Goal: Contribute content

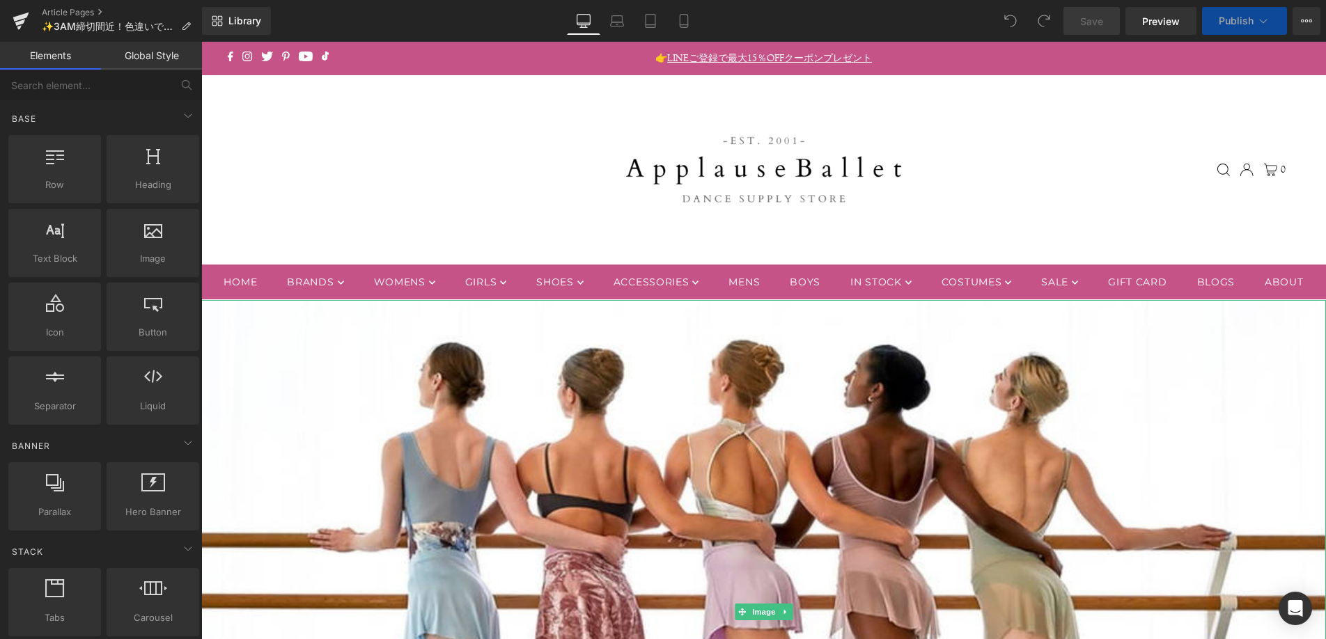
scroll to position [52, 0]
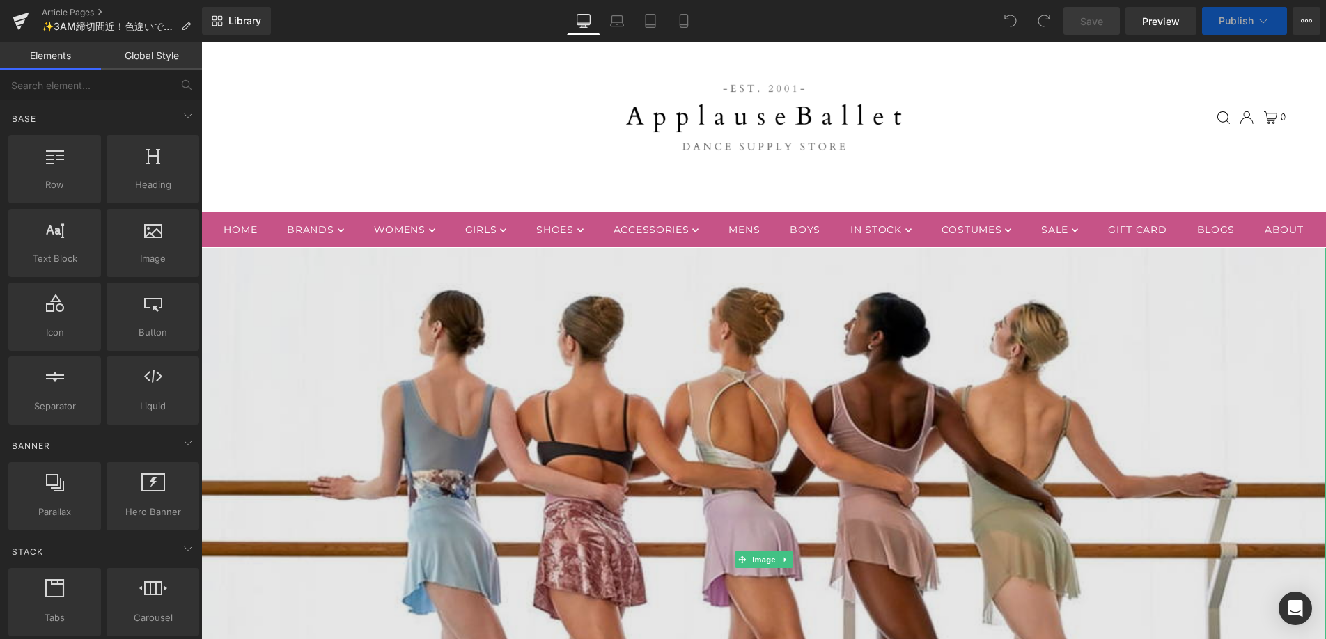
click at [811, 402] on img at bounding box center [763, 560] width 1125 height 625
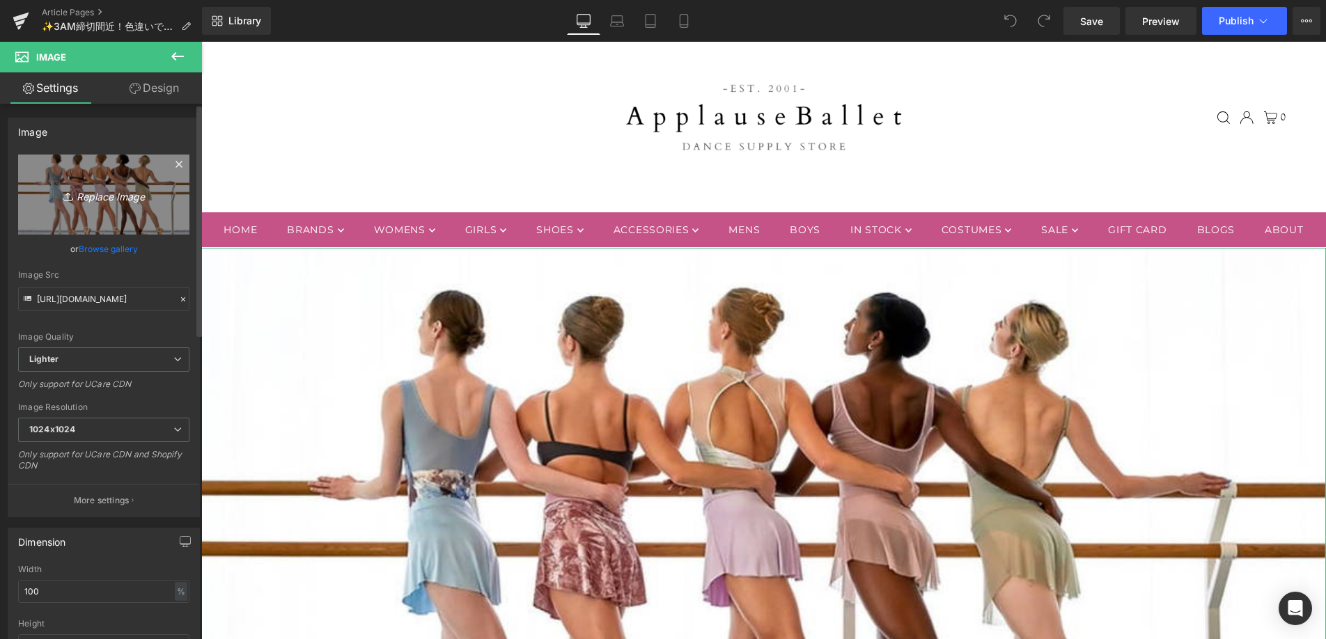
click at [104, 196] on icon "Replace Image" at bounding box center [103, 194] width 111 height 17
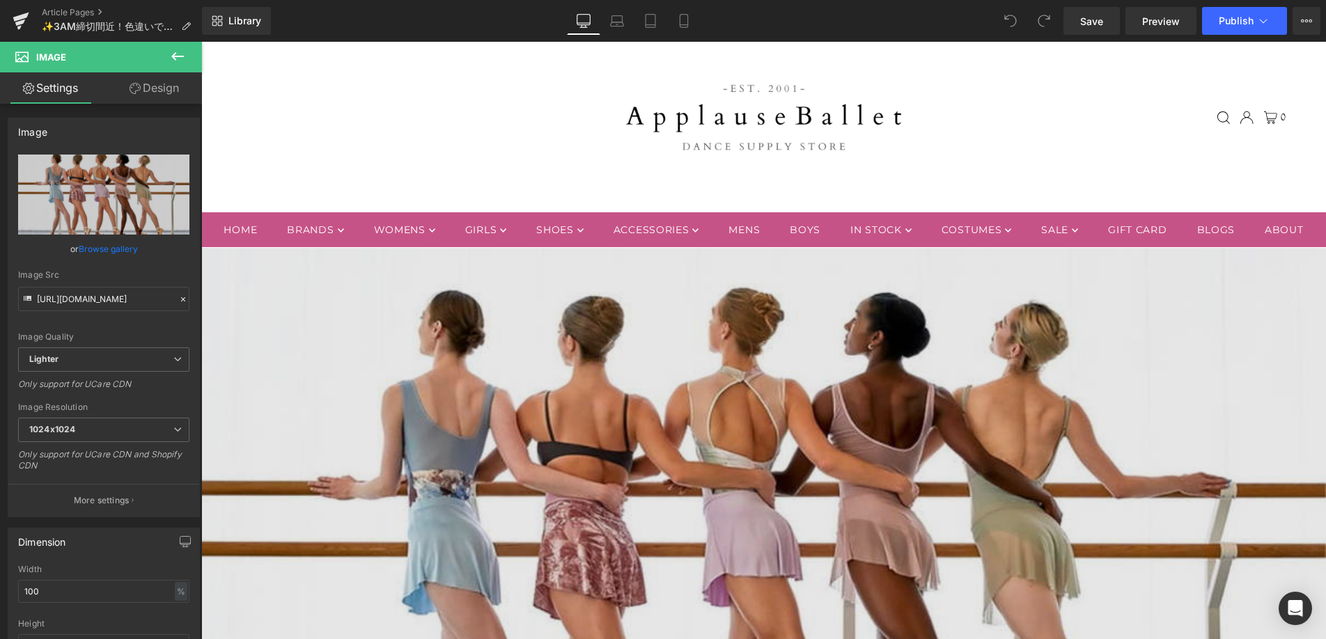
type input "C:\fakepath\BSBL_082025.jpg"
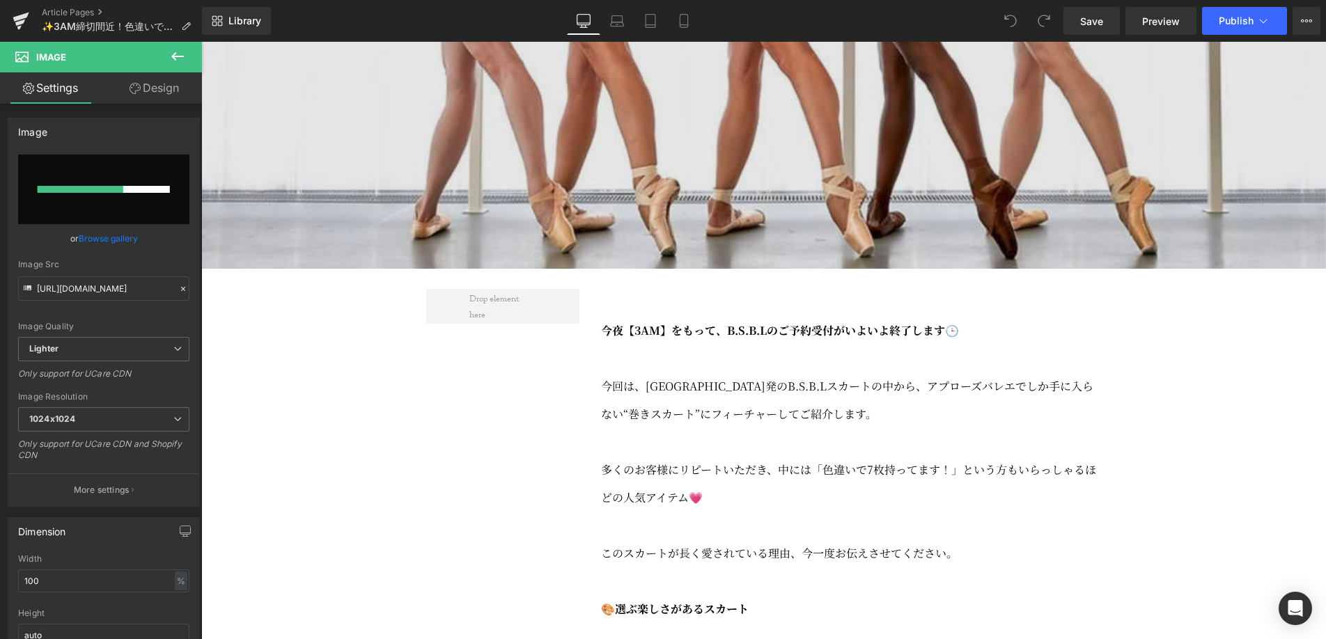
scroll to position [658, 0]
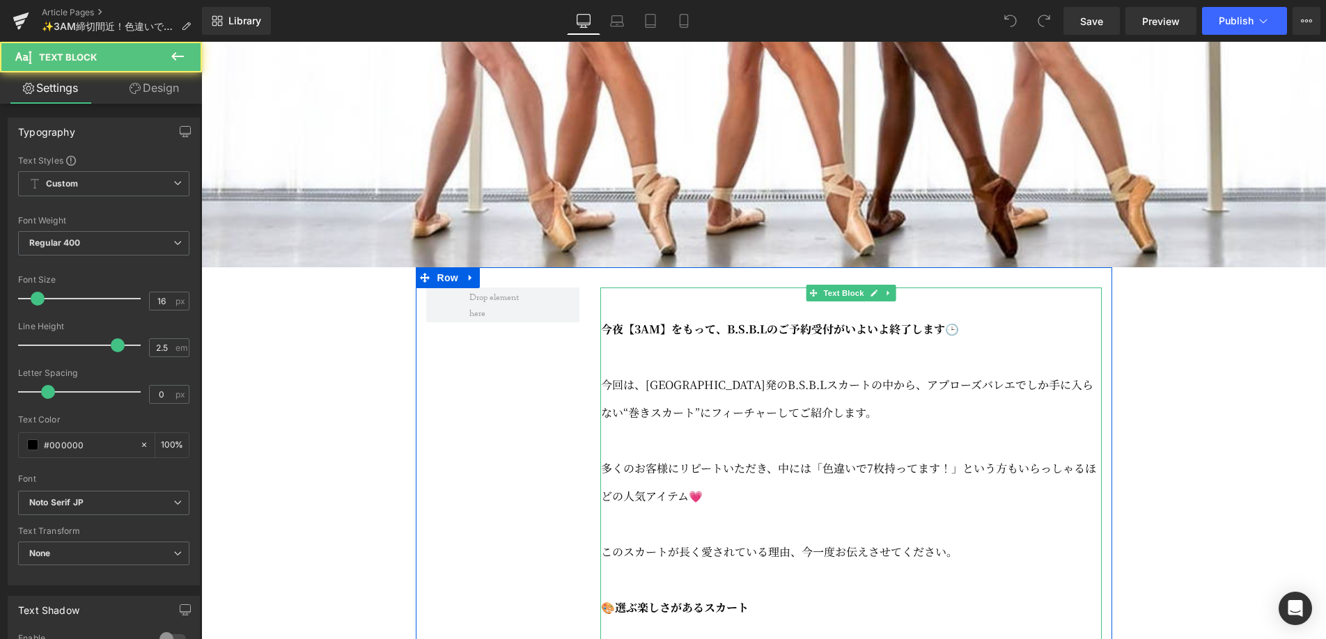
click at [676, 427] on p "今回は、[GEOGRAPHIC_DATA]発のB.S.B.Lスカートの中から、アプローズバレエでしか手に入らない“巻きスカート”にフィーチャーしてご紹介します。" at bounding box center [851, 399] width 501 height 56
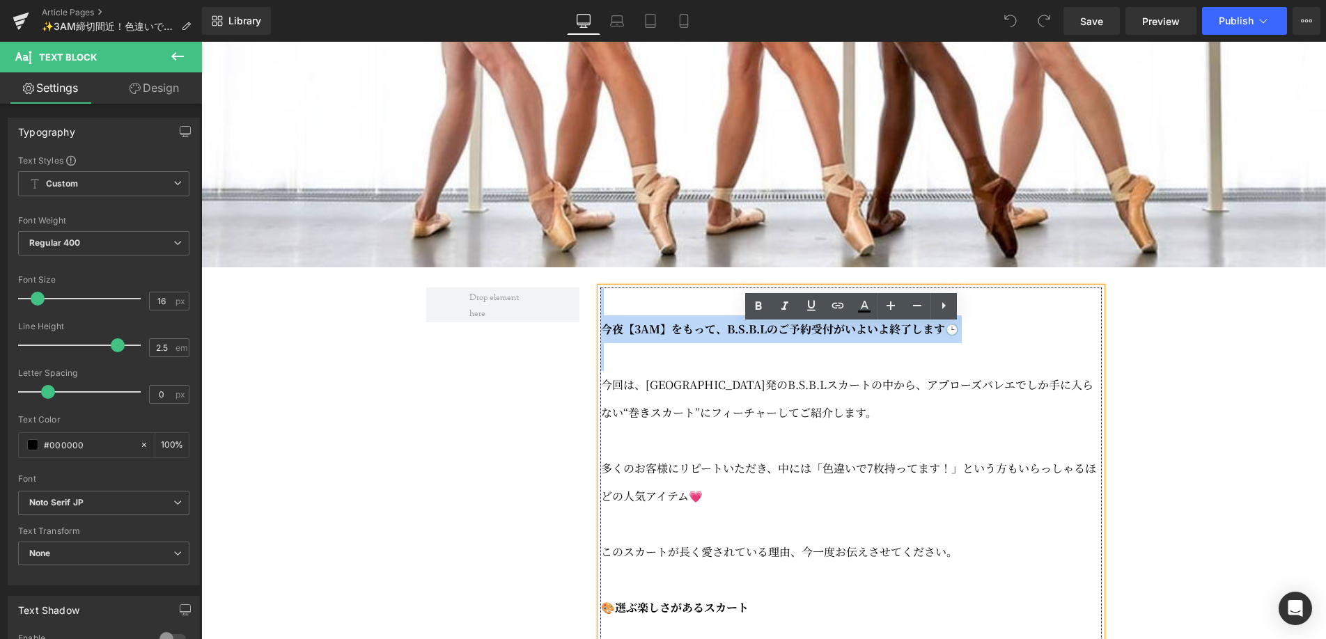
drag, startPoint x: 602, startPoint y: 422, endPoint x: 600, endPoint y: 343, distance: 78.7
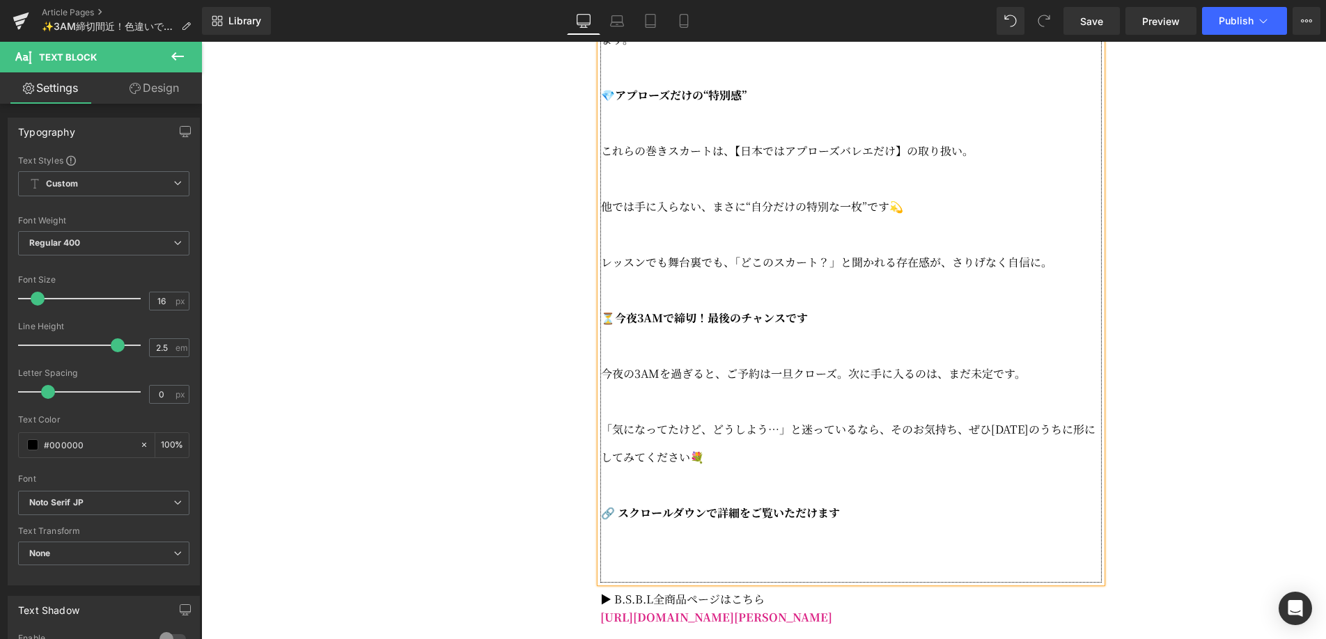
scroll to position [1842, 0]
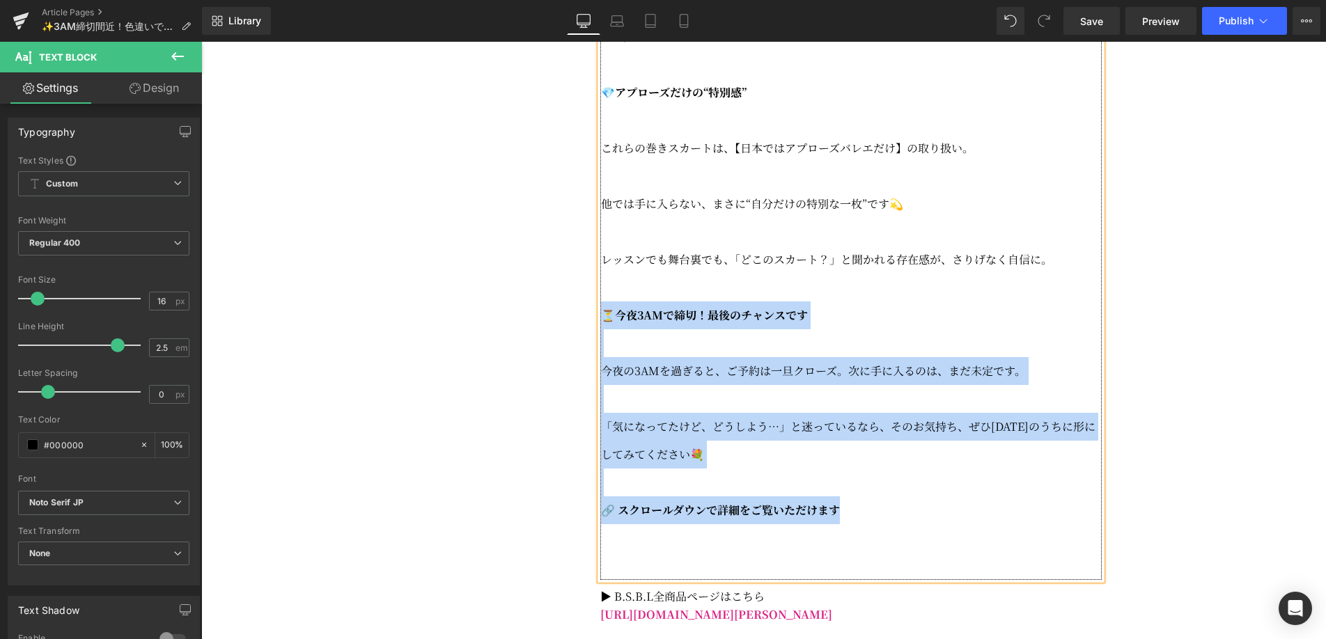
drag, startPoint x: 874, startPoint y: 561, endPoint x: 587, endPoint y: 359, distance: 351.4
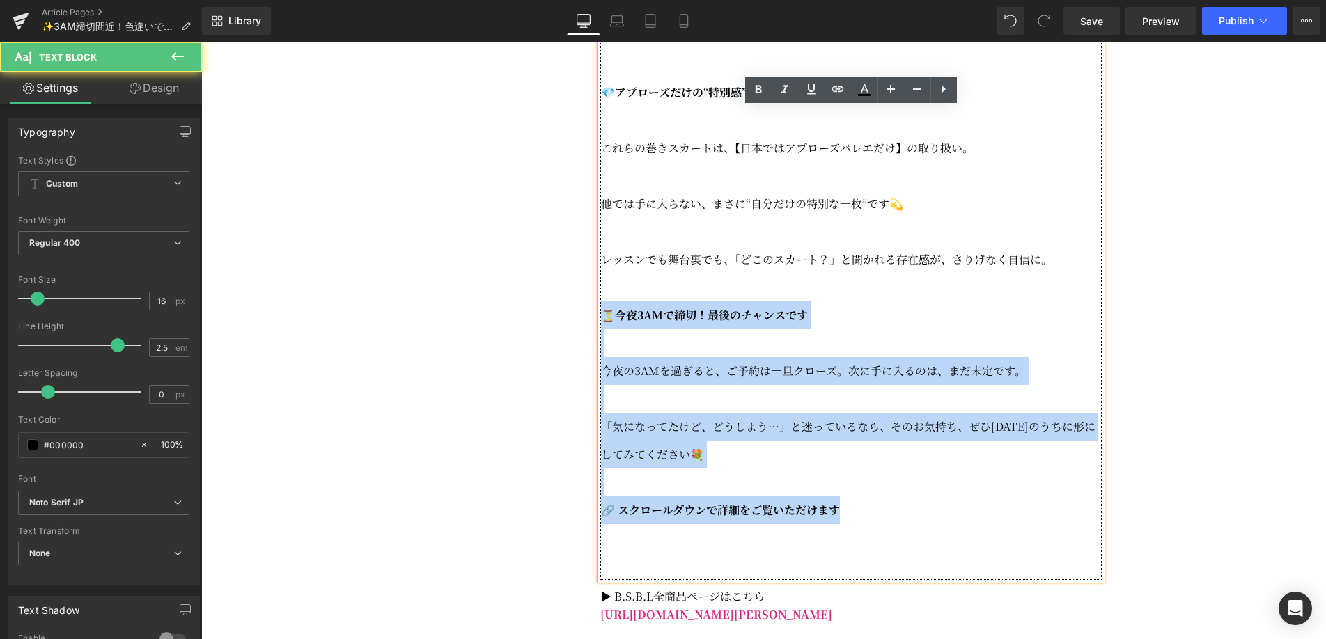
click at [903, 357] on p at bounding box center [851, 344] width 501 height 28
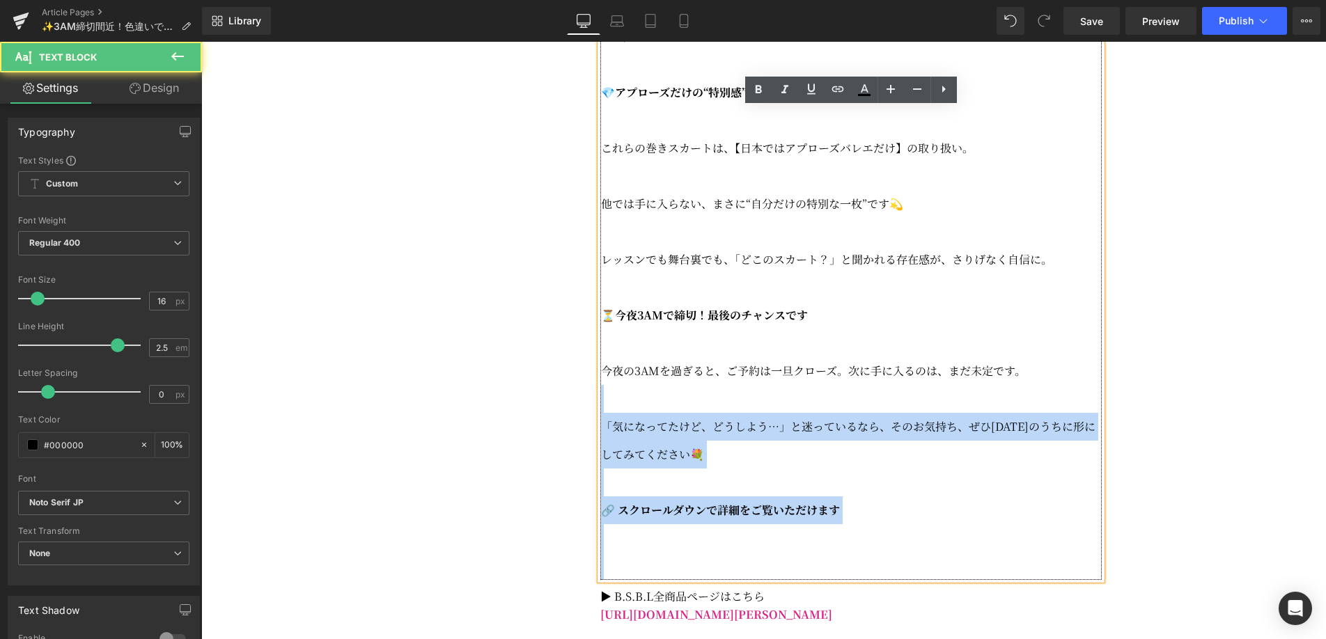
drag, startPoint x: 1029, startPoint y: 417, endPoint x: 598, endPoint y: 349, distance: 436.6
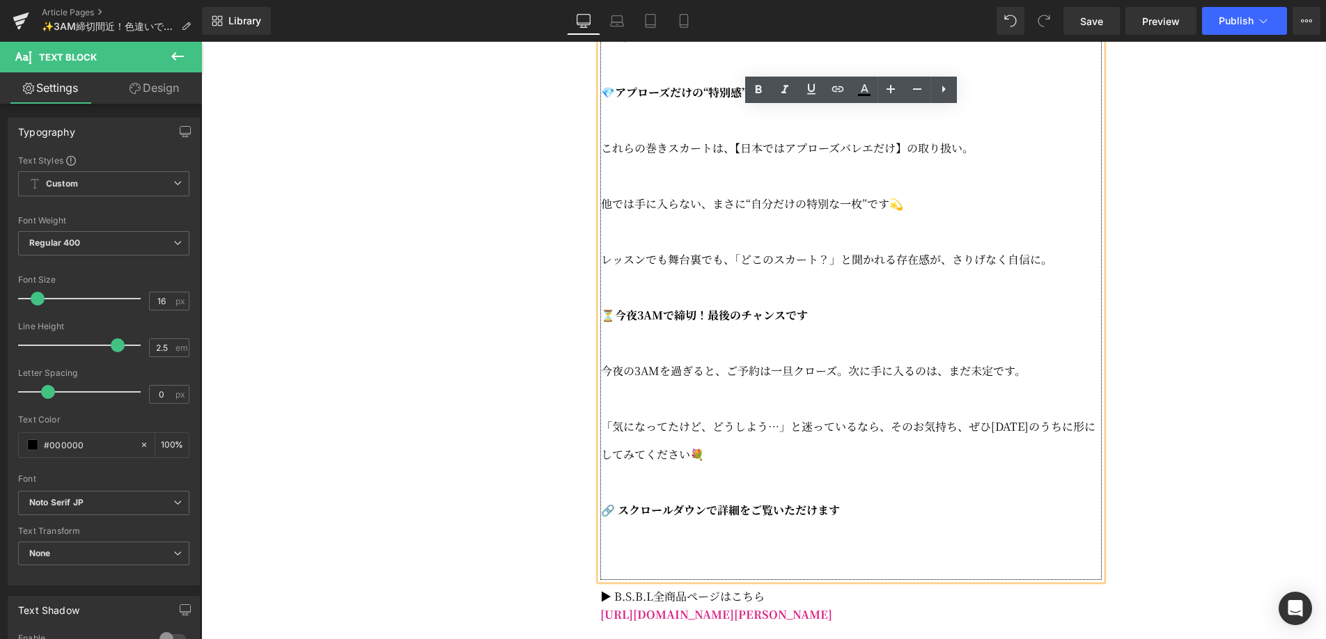
click at [777, 357] on p at bounding box center [851, 344] width 501 height 28
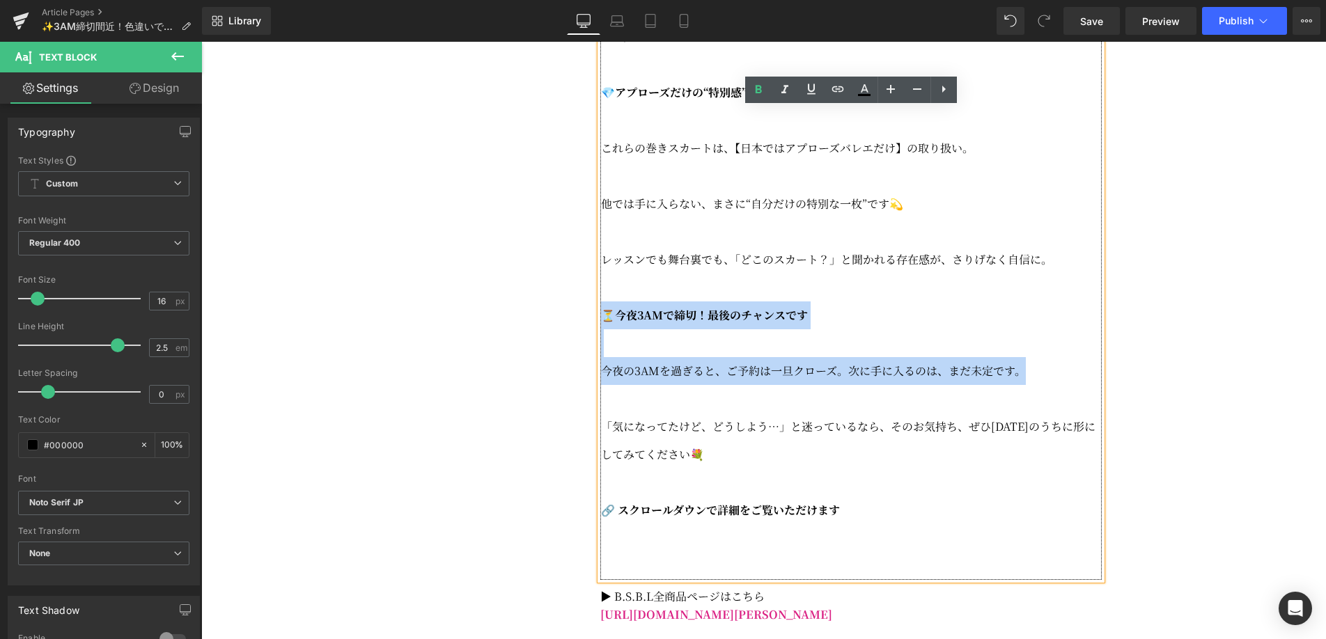
drag, startPoint x: 949, startPoint y: 406, endPoint x: 603, endPoint y: 346, distance: 351.4
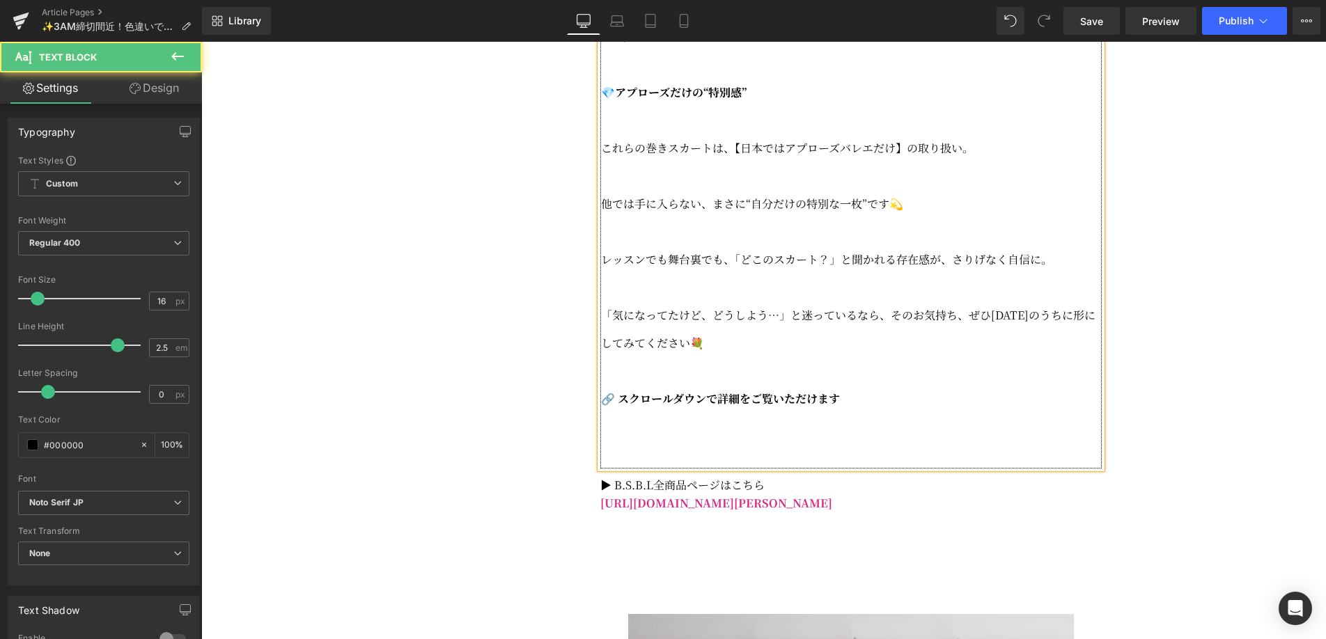
click at [971, 350] on p "「気になってたけど、どうしよう…」と迷っているなら、そのお気持ち、ぜひ[DATE]のうちに形にしてみてください💐" at bounding box center [851, 330] width 501 height 56
drag, startPoint x: 995, startPoint y: 352, endPoint x: 1055, endPoint y: 352, distance: 59.9
click at [1055, 352] on p "「気になってたけど、どうしよう…」と迷っているなら、そのお気持ち、ぜひ[DATE]のうちに形にしてみてください💐" at bounding box center [851, 330] width 501 height 56
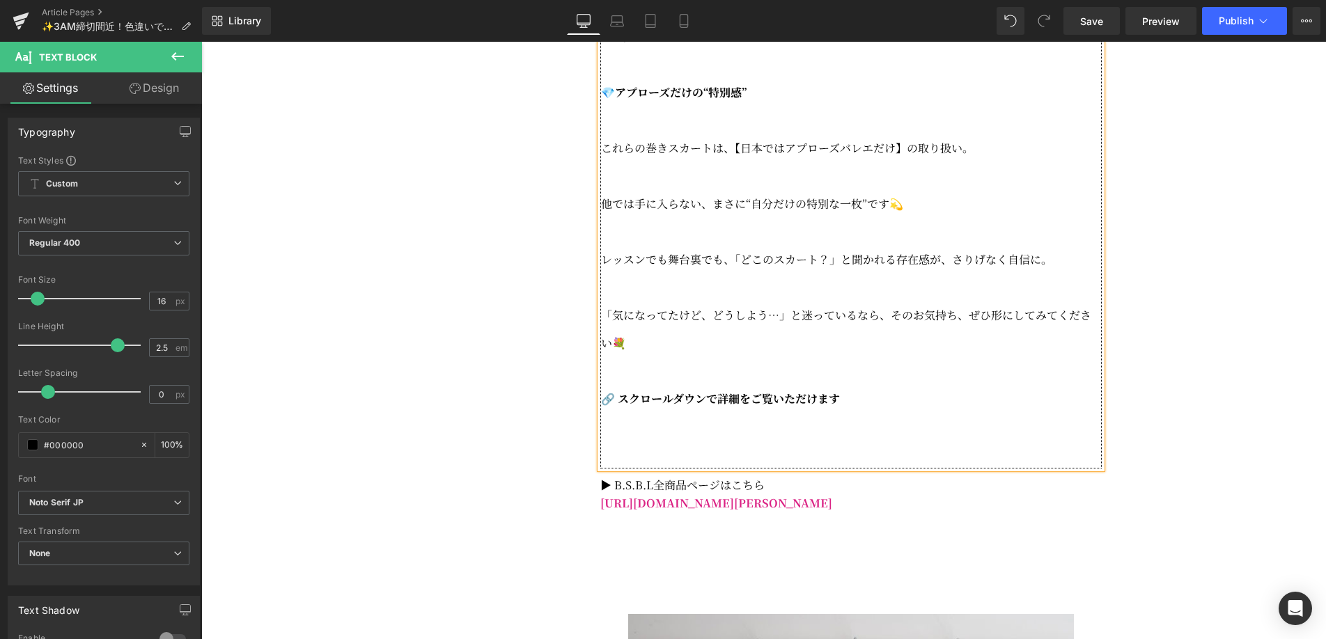
click at [826, 441] on p at bounding box center [851, 427] width 501 height 28
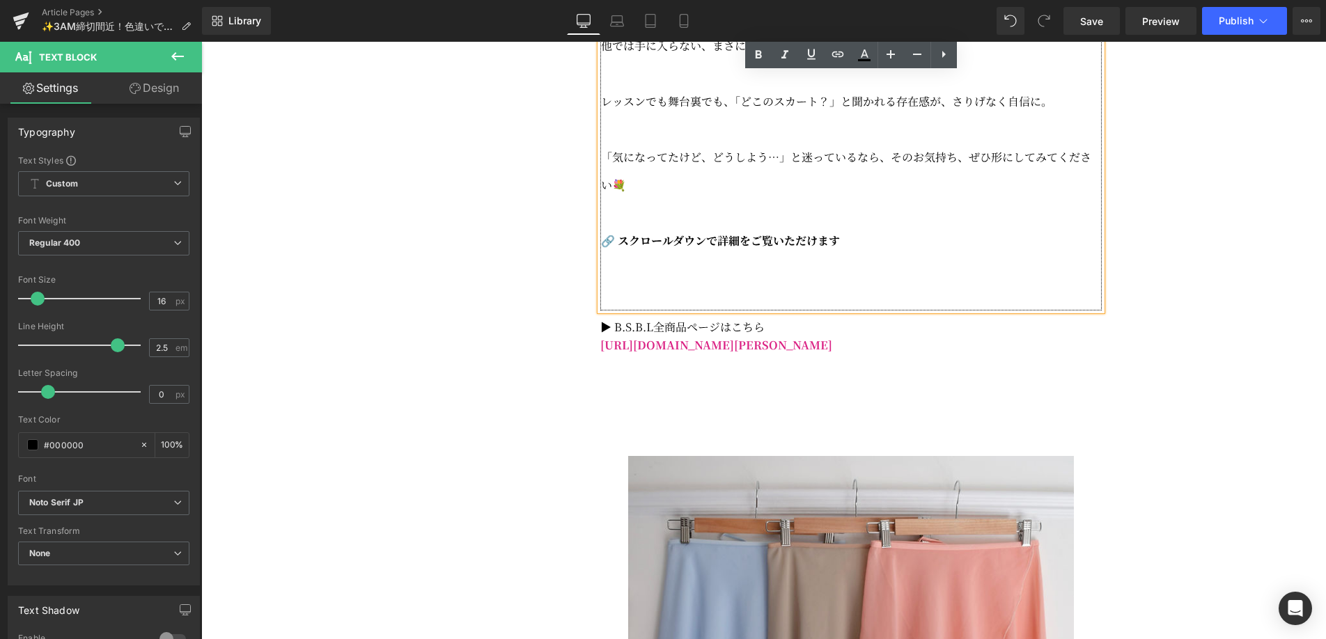
scroll to position [2001, 0]
drag, startPoint x: 844, startPoint y: 279, endPoint x: 600, endPoint y: 276, distance: 243.8
click at [601, 254] on p "🔗 スクロールダウンで詳細をご覧いただけます" at bounding box center [851, 240] width 501 height 28
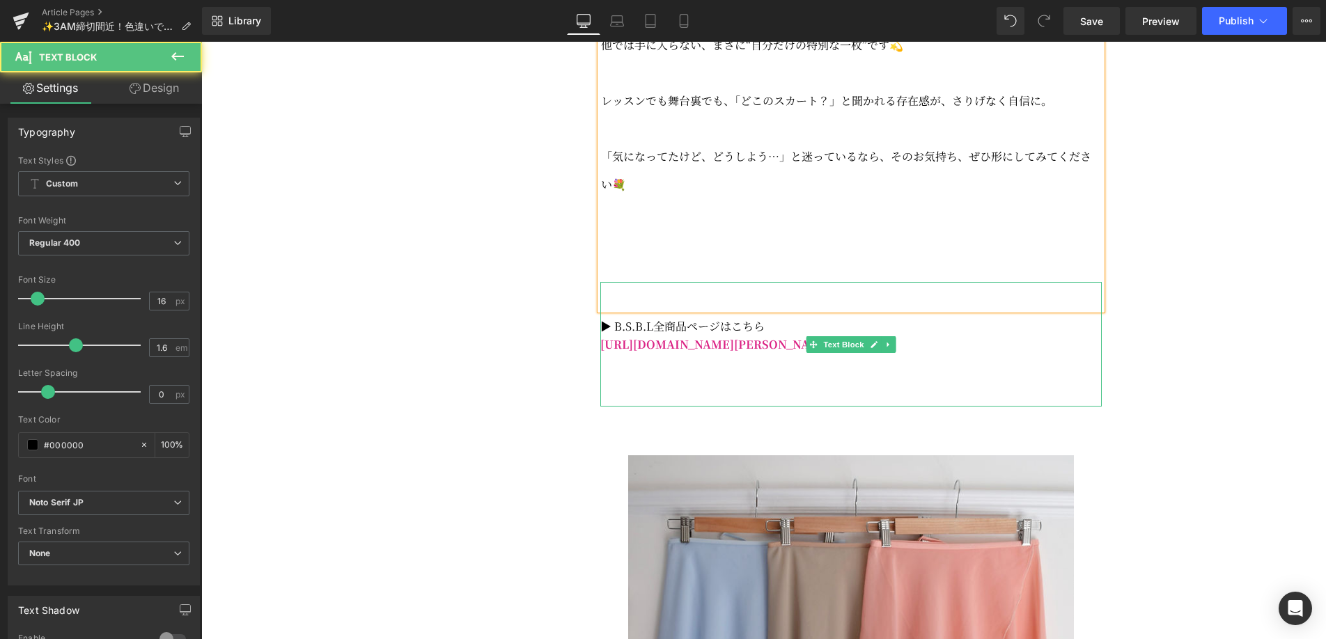
click at [610, 300] on p at bounding box center [851, 291] width 502 height 18
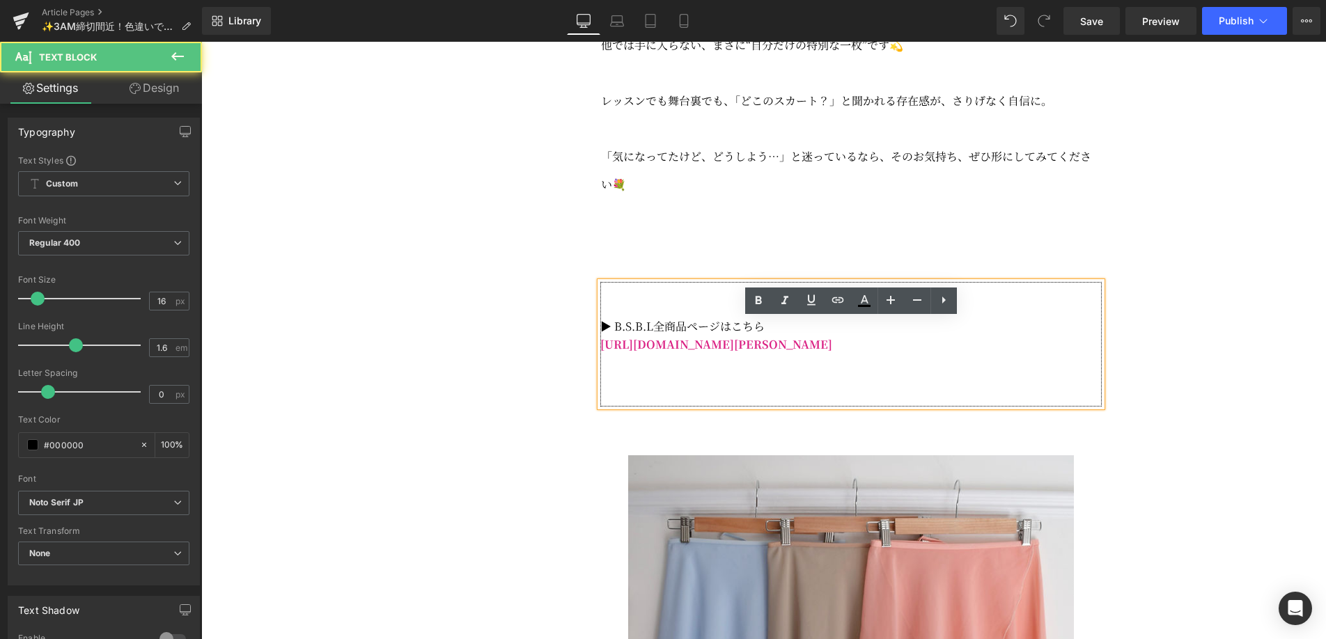
click at [617, 300] on p at bounding box center [851, 291] width 502 height 18
click at [611, 282] on p at bounding box center [851, 268] width 501 height 28
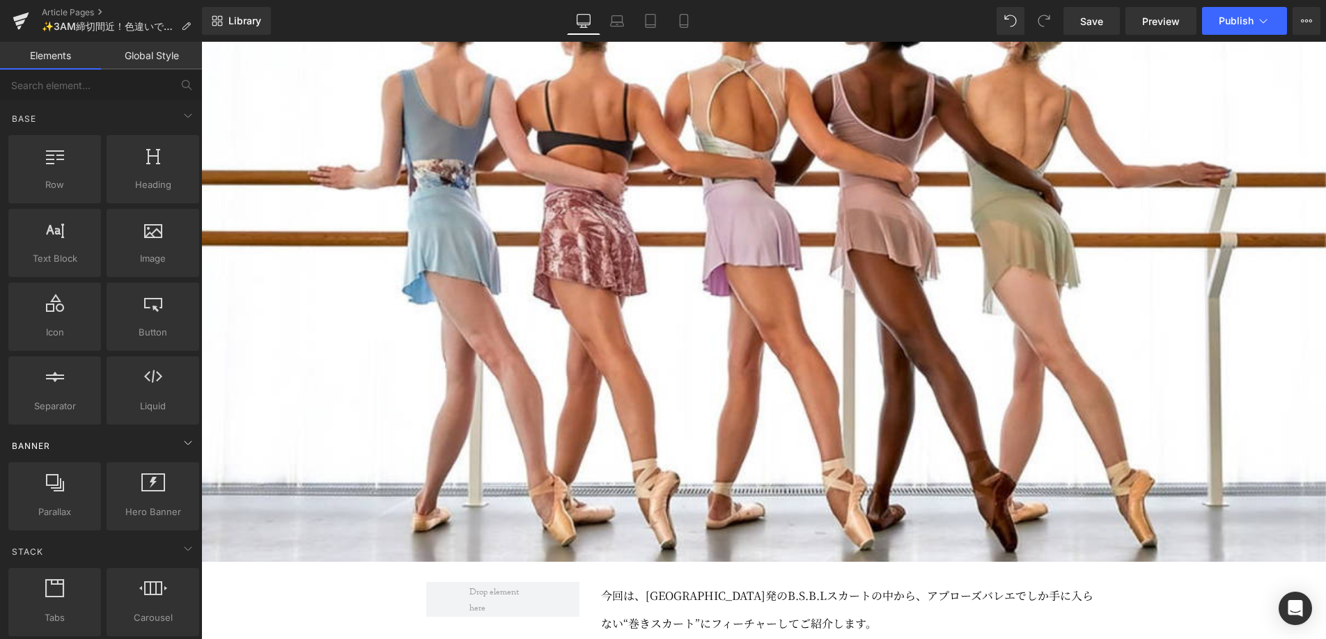
scroll to position [421, 0]
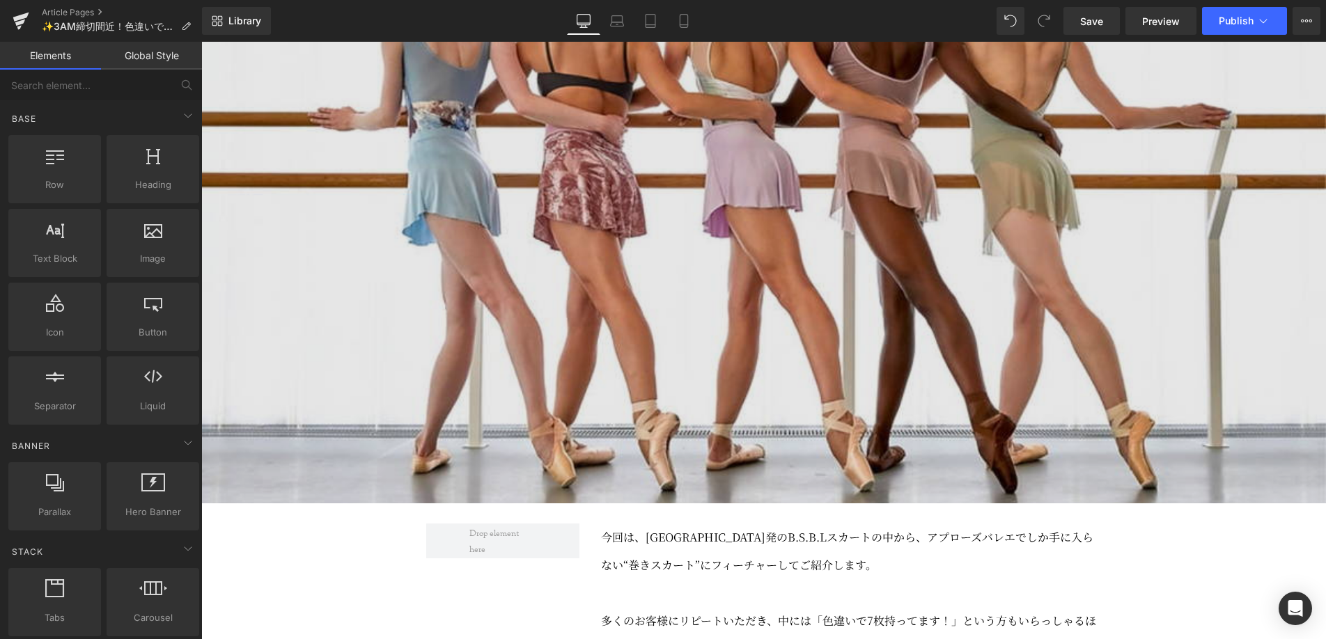
click at [754, 269] on img at bounding box center [763, 191] width 1125 height 625
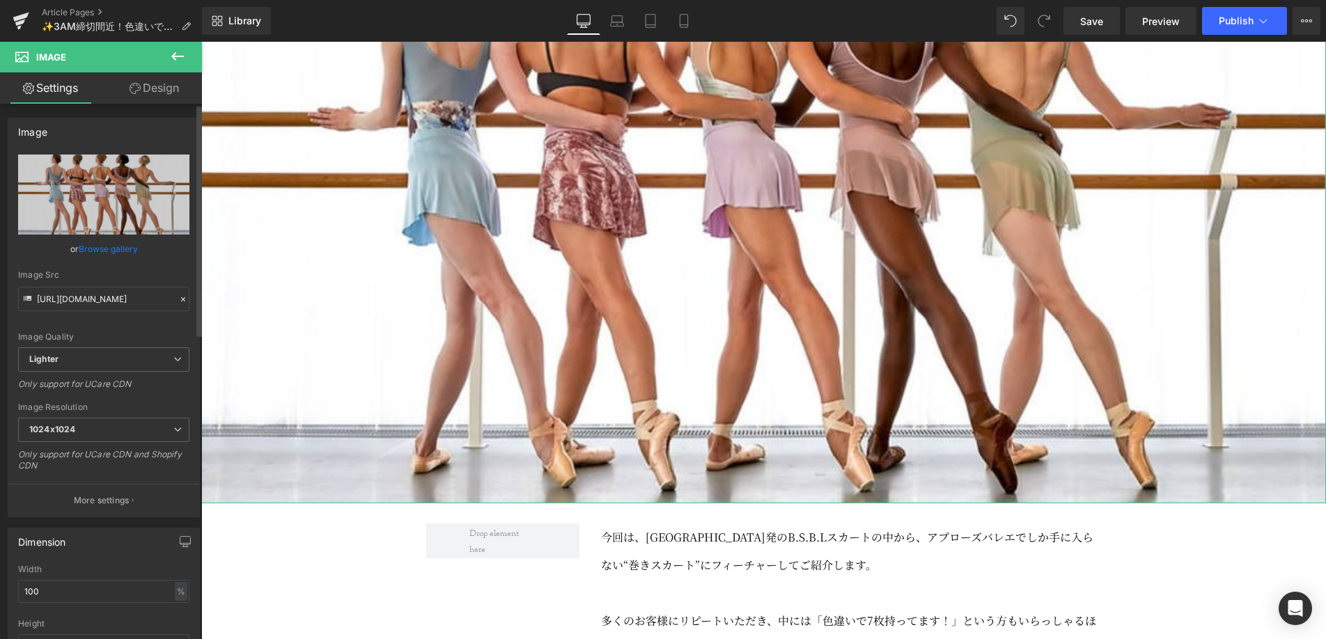
click at [130, 254] on link "Browse gallery" at bounding box center [108, 249] width 59 height 24
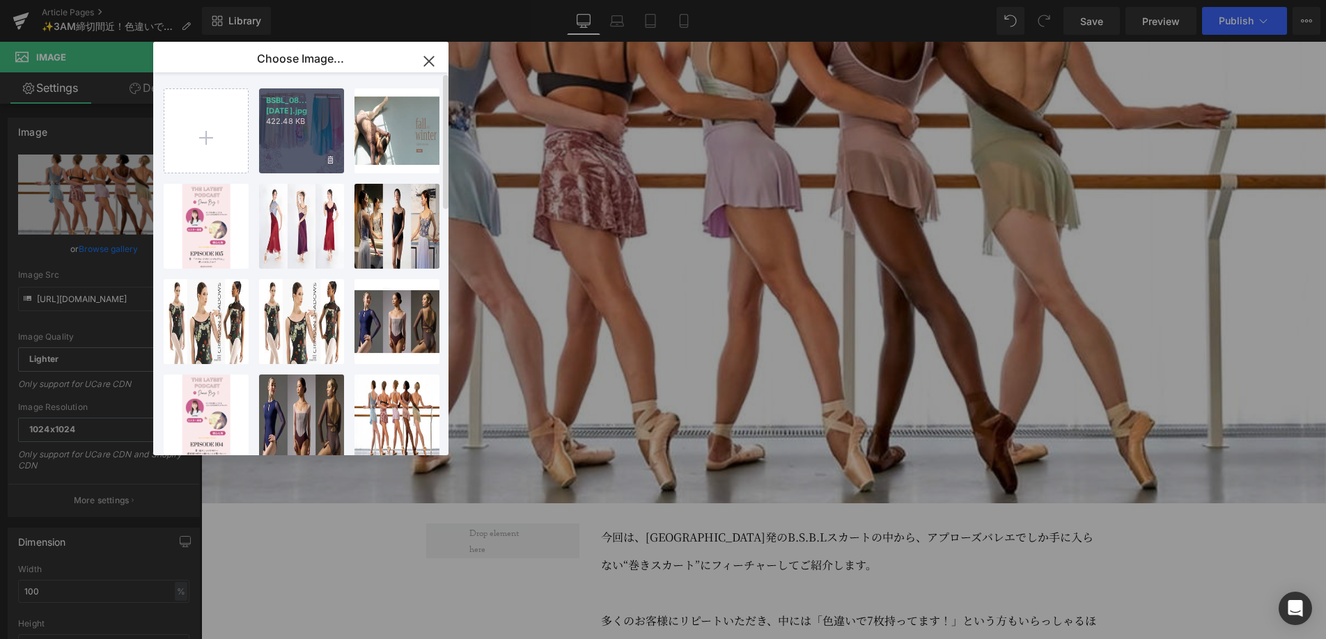
click at [297, 144] on div "BSBL_08...[DATE].jpg 422.48 KB" at bounding box center [301, 130] width 85 height 85
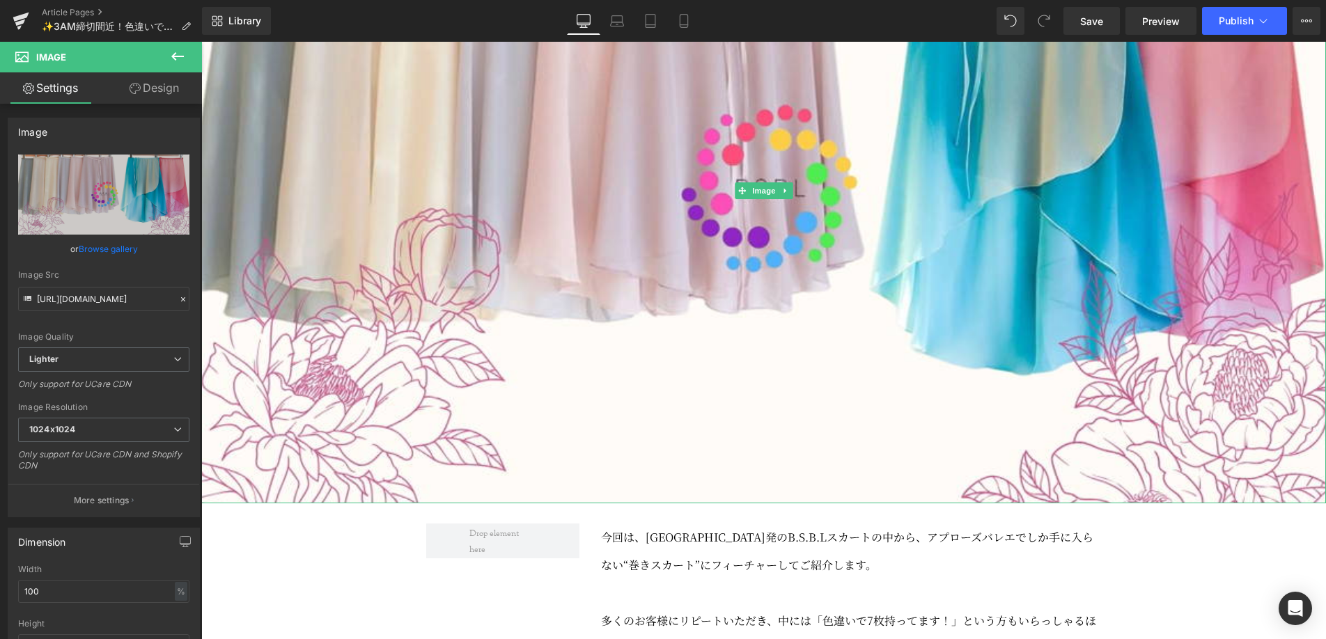
type input "[URL][DOMAIN_NAME]"
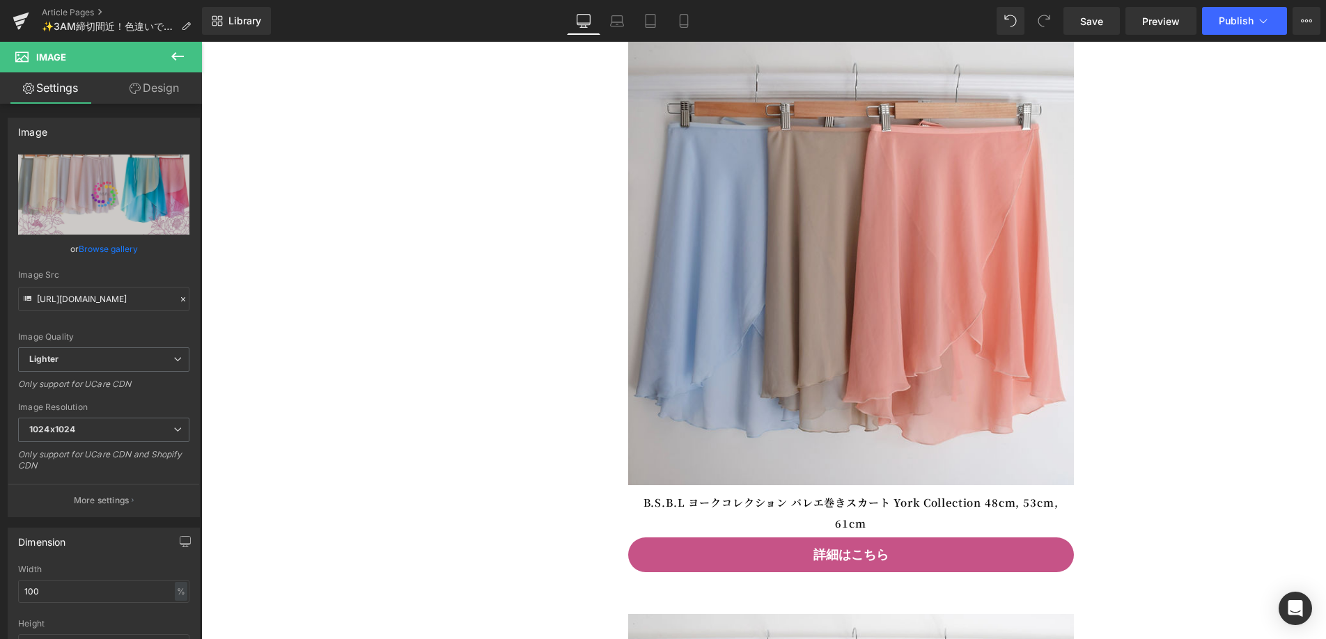
scroll to position [2366, 0]
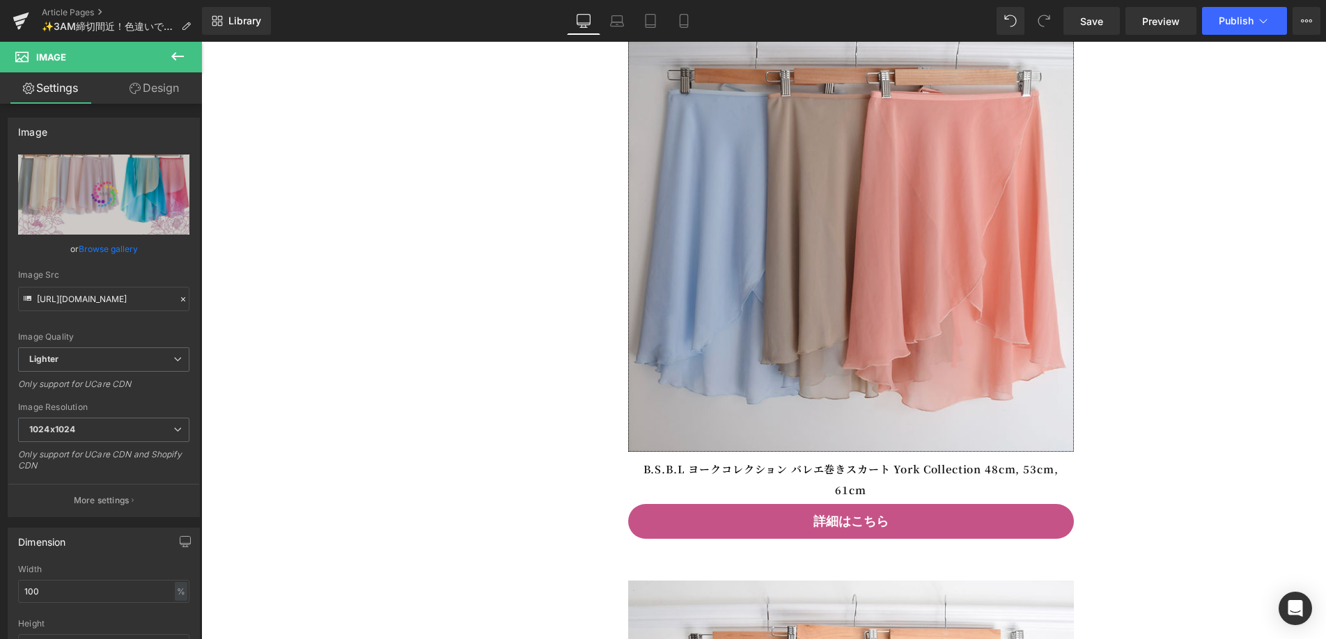
click at [725, 359] on img at bounding box center [851, 229] width 446 height 446
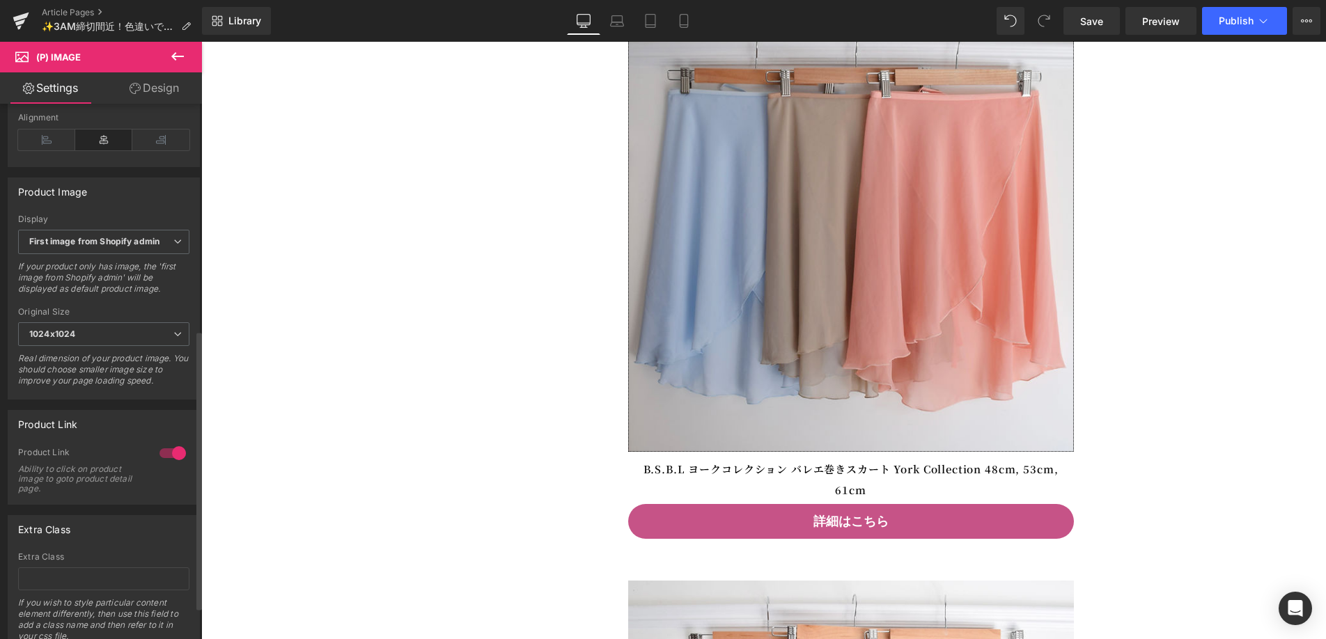
scroll to position [496, 0]
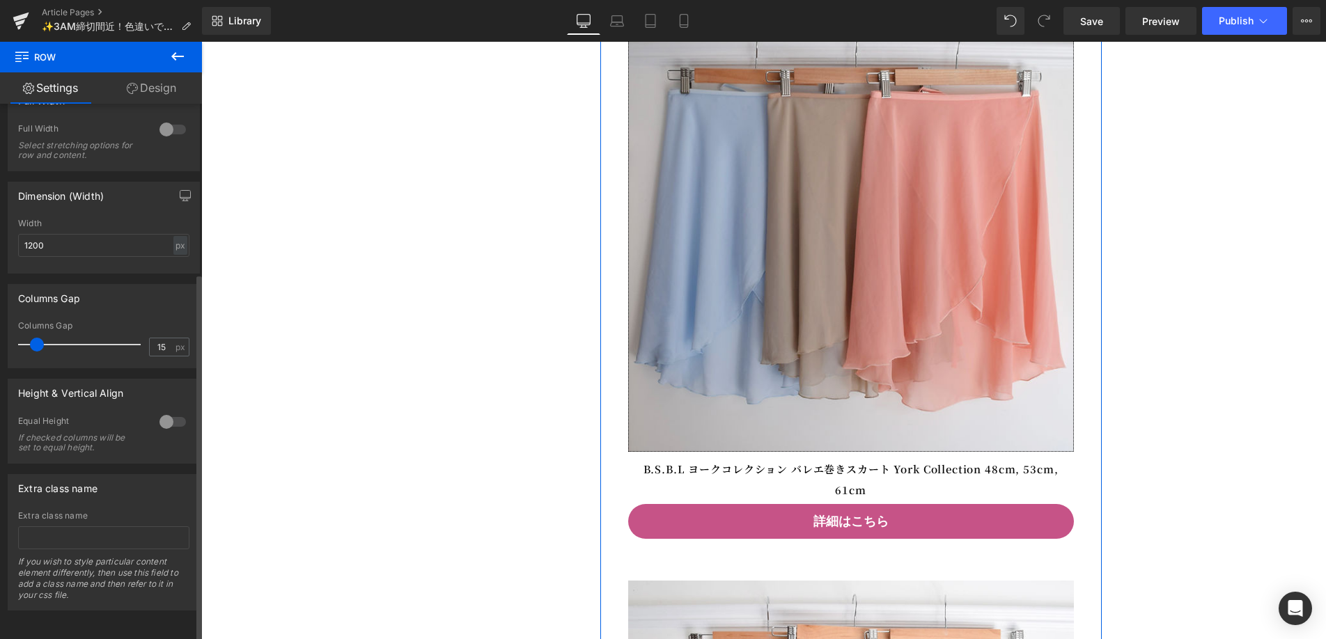
scroll to position [0, 0]
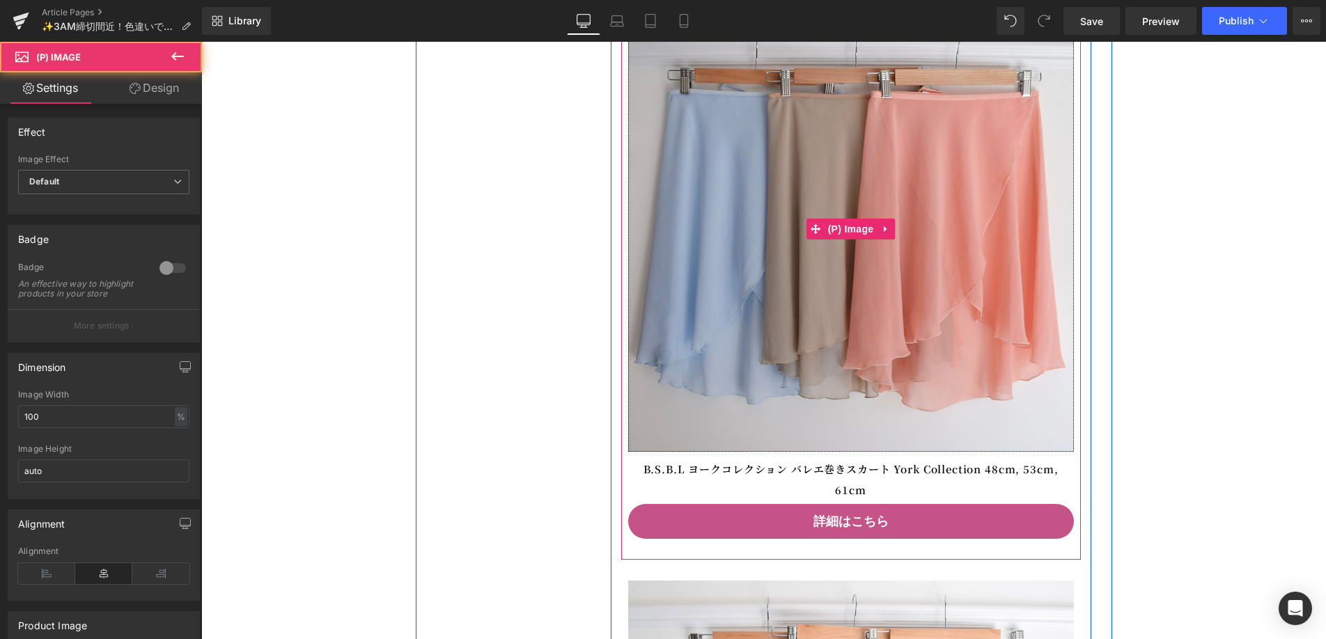
click at [649, 405] on img at bounding box center [851, 229] width 446 height 446
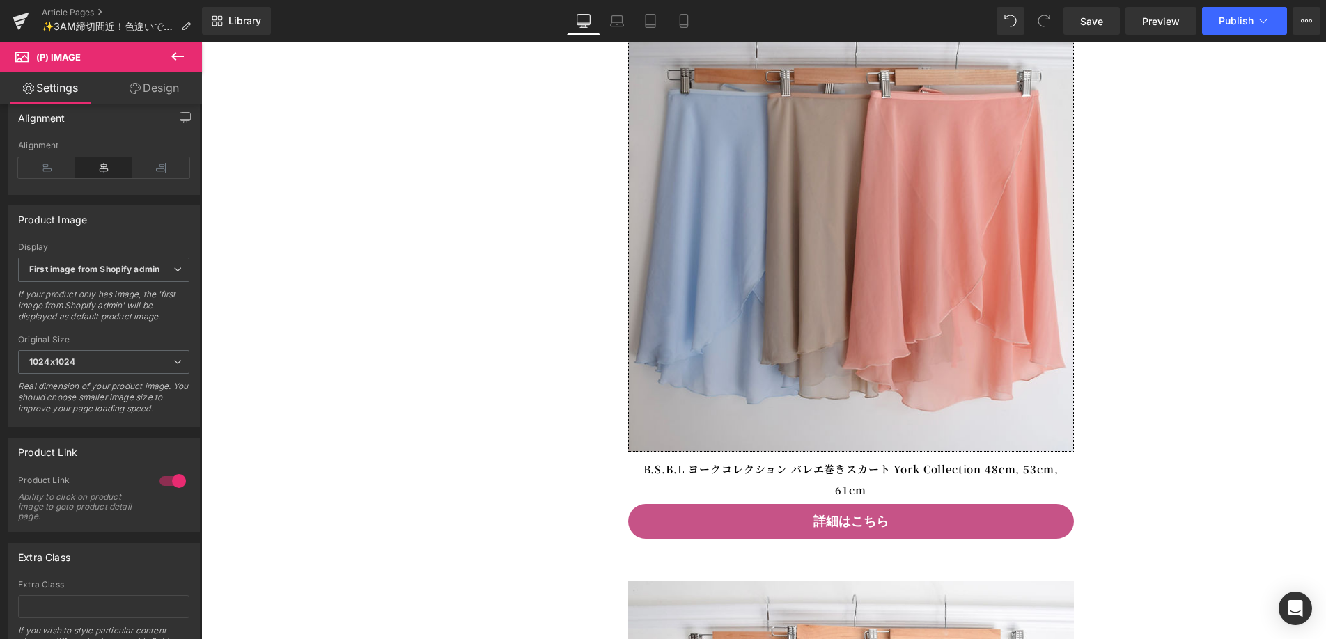
scroll to position [408, 0]
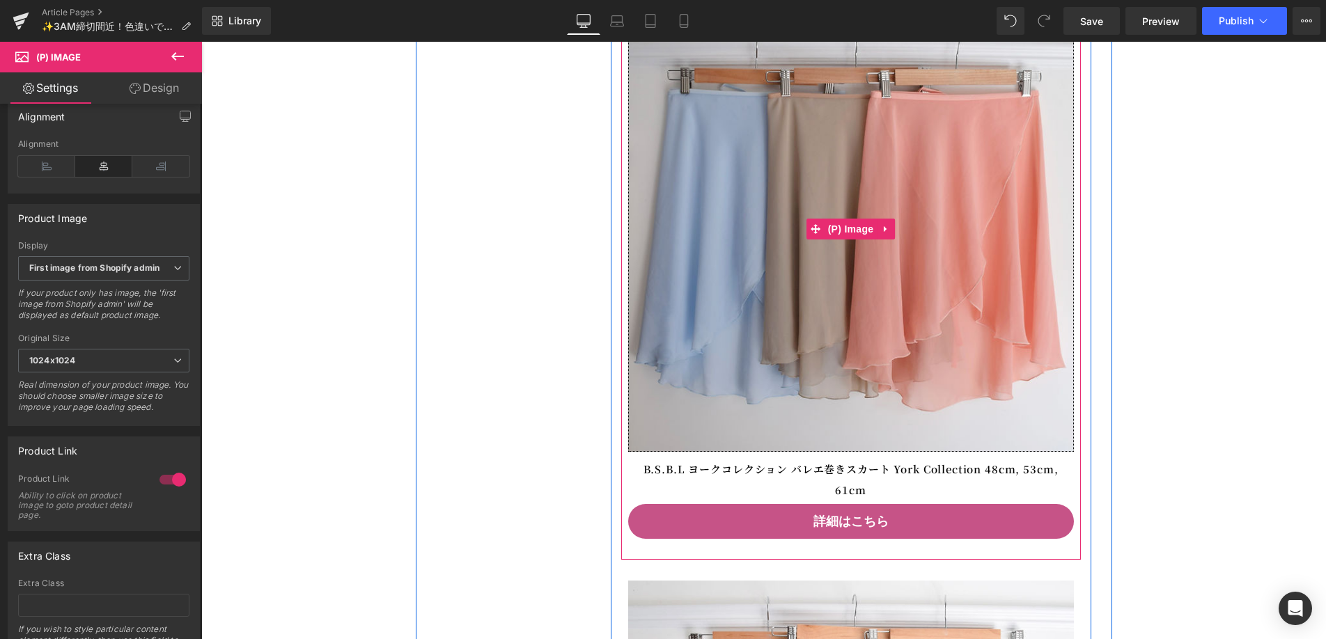
click at [719, 447] on img at bounding box center [851, 229] width 446 height 446
click at [819, 366] on img at bounding box center [851, 229] width 446 height 446
click at [874, 240] on span "(P) Image" at bounding box center [851, 229] width 53 height 21
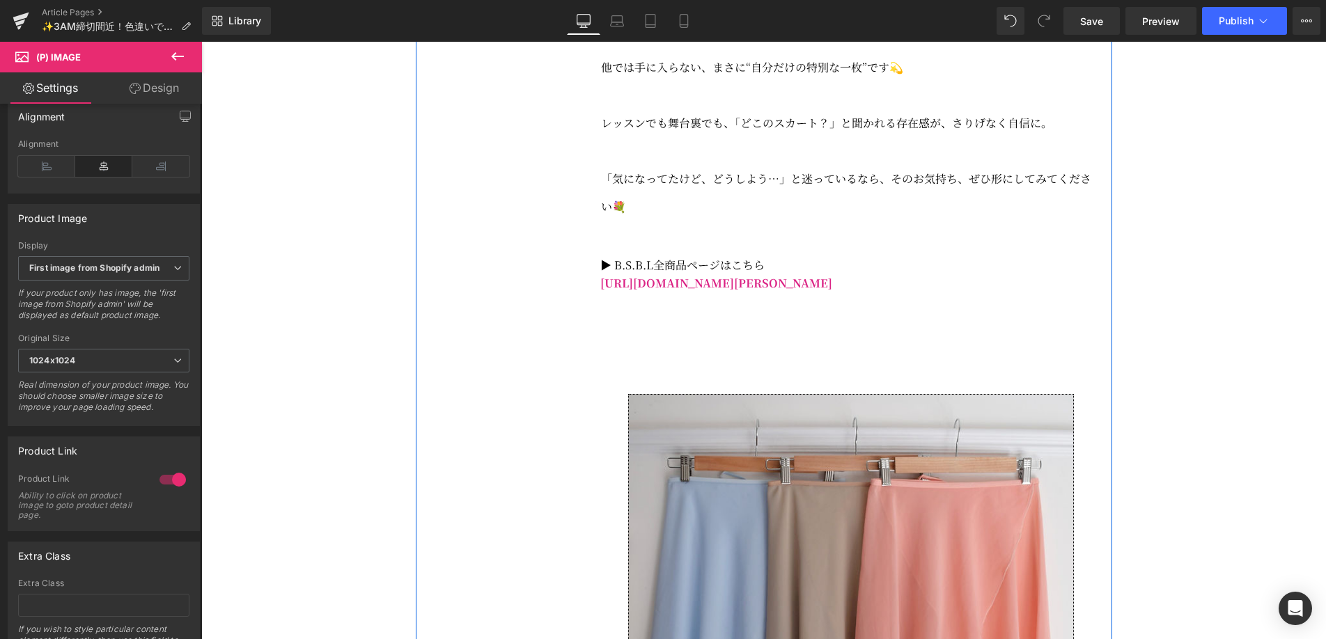
scroll to position [1988, 0]
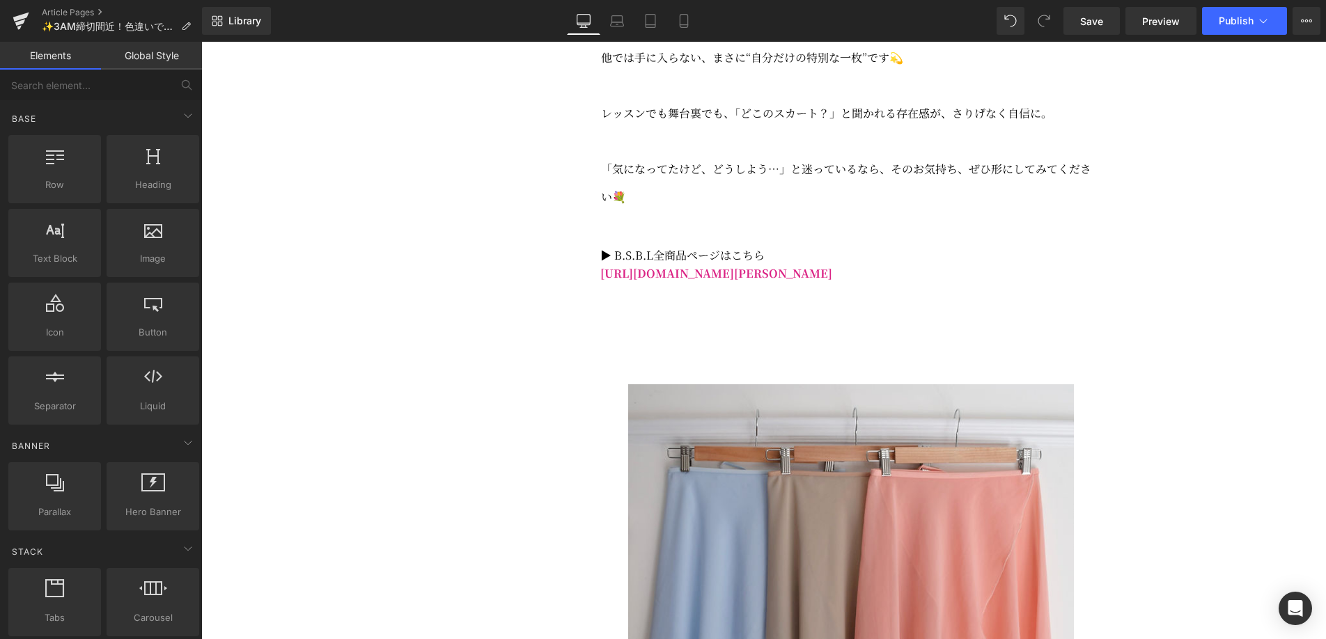
scroll to position [1989, 0]
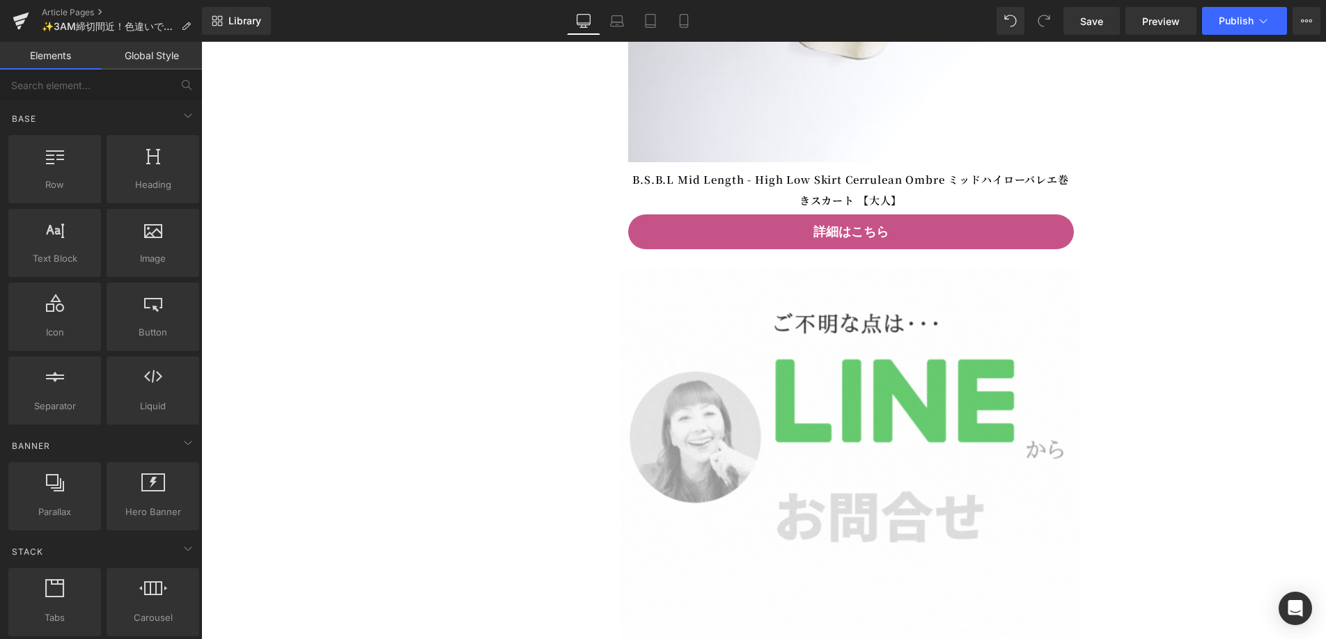
scroll to position [5422, 0]
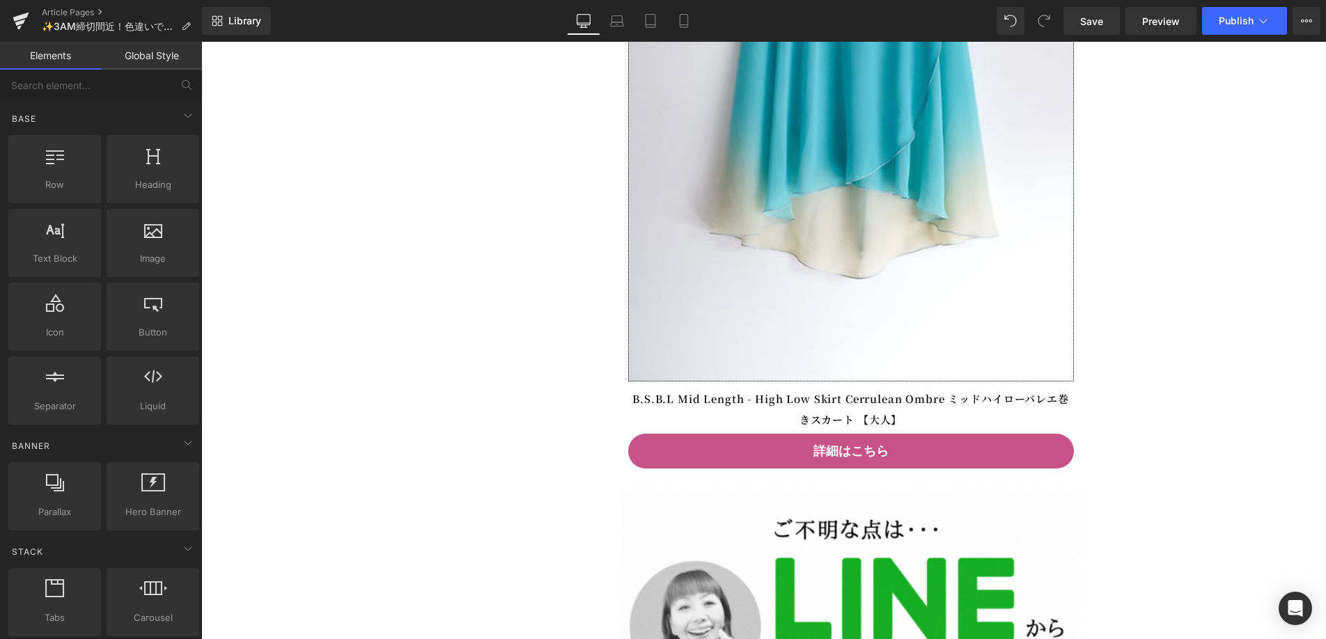
click at [932, 360] on img at bounding box center [851, 95] width 446 height 573
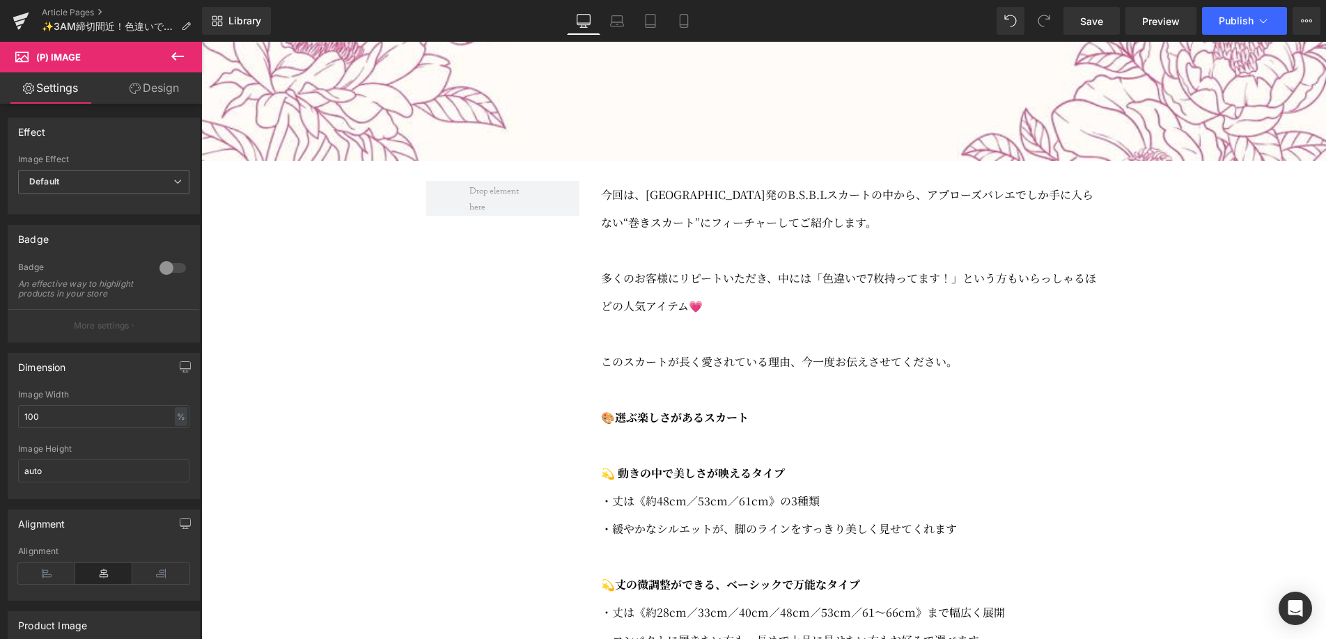
scroll to position [767, 0]
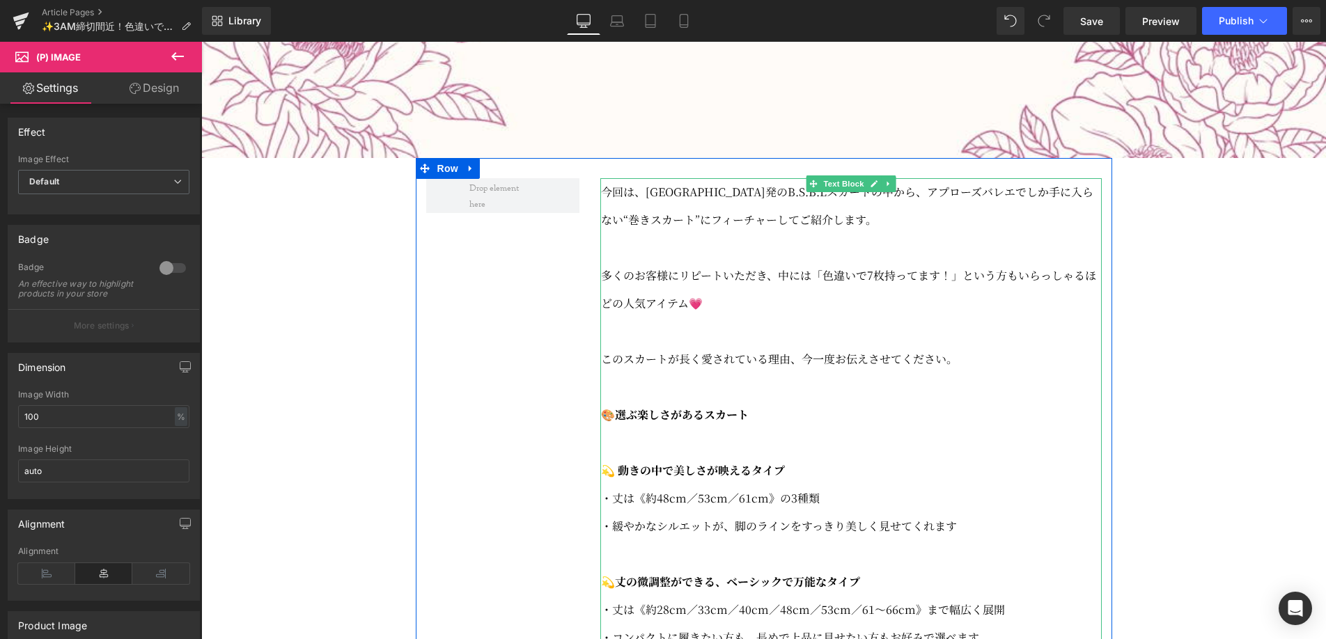
click at [786, 262] on p at bounding box center [851, 248] width 501 height 28
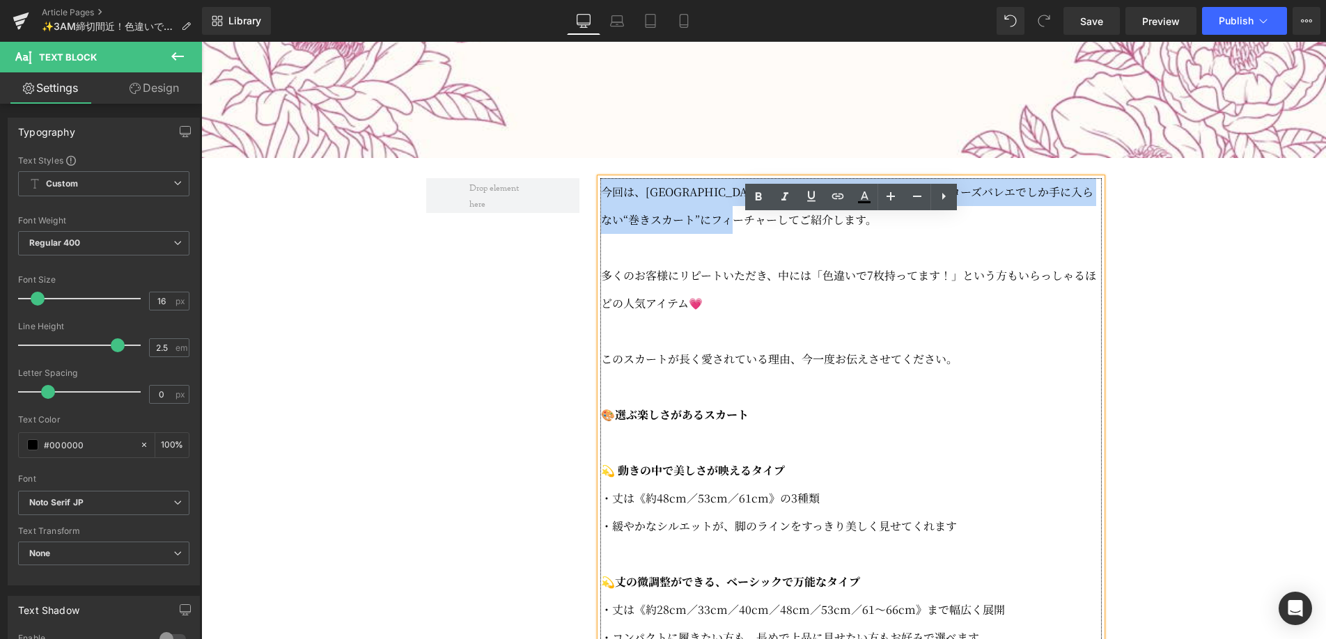
drag, startPoint x: 794, startPoint y: 263, endPoint x: 671, endPoint y: 241, distance: 125.2
click at [603, 234] on p "今回は、[GEOGRAPHIC_DATA]発のB.S.B.Lスカートの中から、アプローズバレエでしか手に入らない“巻きスカート”にフィーチャーしてご紹介します。" at bounding box center [851, 206] width 501 height 56
click at [790, 228] on span "今回は、[GEOGRAPHIC_DATA]発のB.S.B.Lスカートの中から、アプローズバレエでしか手に入らない“巻きスカート”にフィーチャーしてご紹介します。" at bounding box center [847, 206] width 493 height 44
drag, startPoint x: 722, startPoint y: 251, endPoint x: 603, endPoint y: 229, distance: 121.9
click at [603, 229] on p "今回は、[GEOGRAPHIC_DATA]発のB.S.B.Lスカートの中から、アプローズバレエでしか手に入らない“巻きスカート”にフィーチャーしてご紹介します。" at bounding box center [851, 206] width 501 height 56
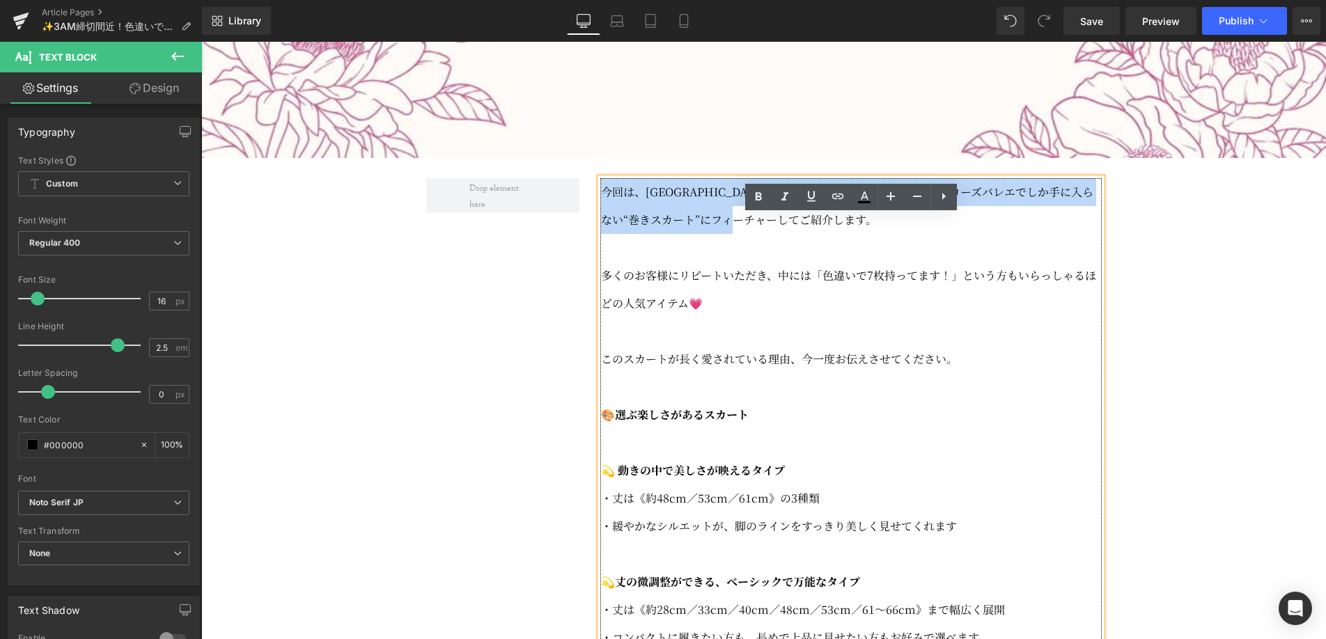
copy span "今回は、[GEOGRAPHIC_DATA]発のB.S.B.Lスカートの中から、アプローズバレエでしか手に入らない“巻きスカート”にフィーチャーしてご紹介します。"
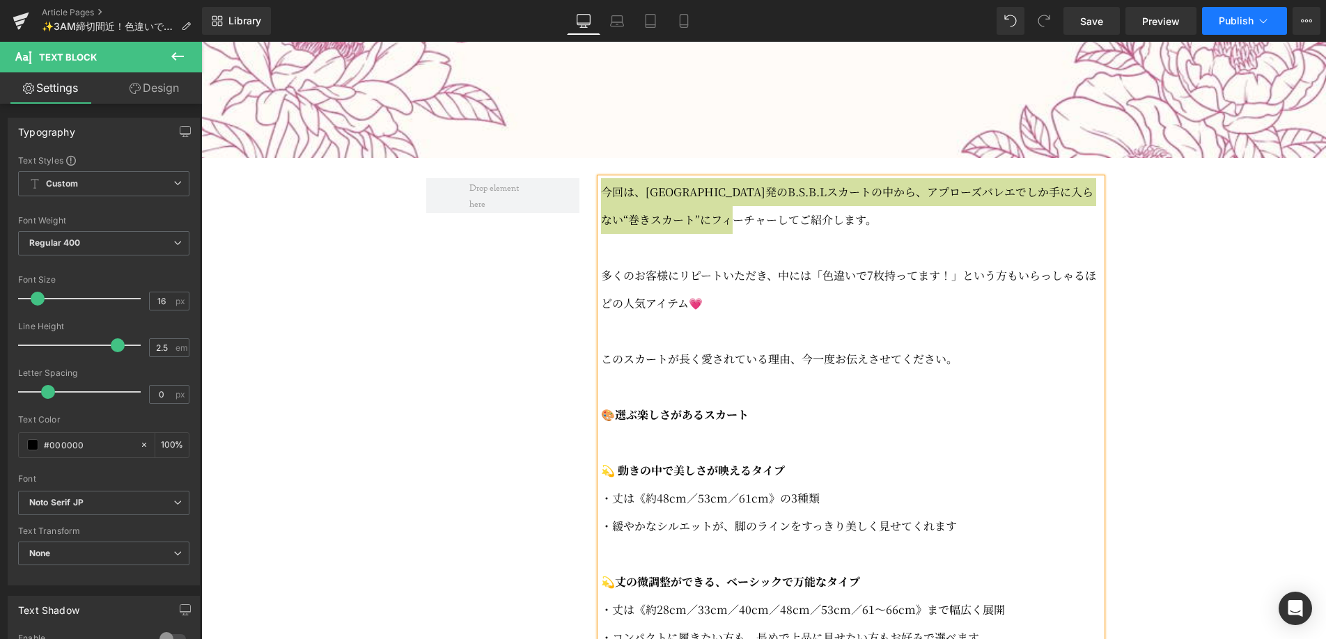
click at [1263, 23] on icon at bounding box center [1264, 21] width 14 height 14
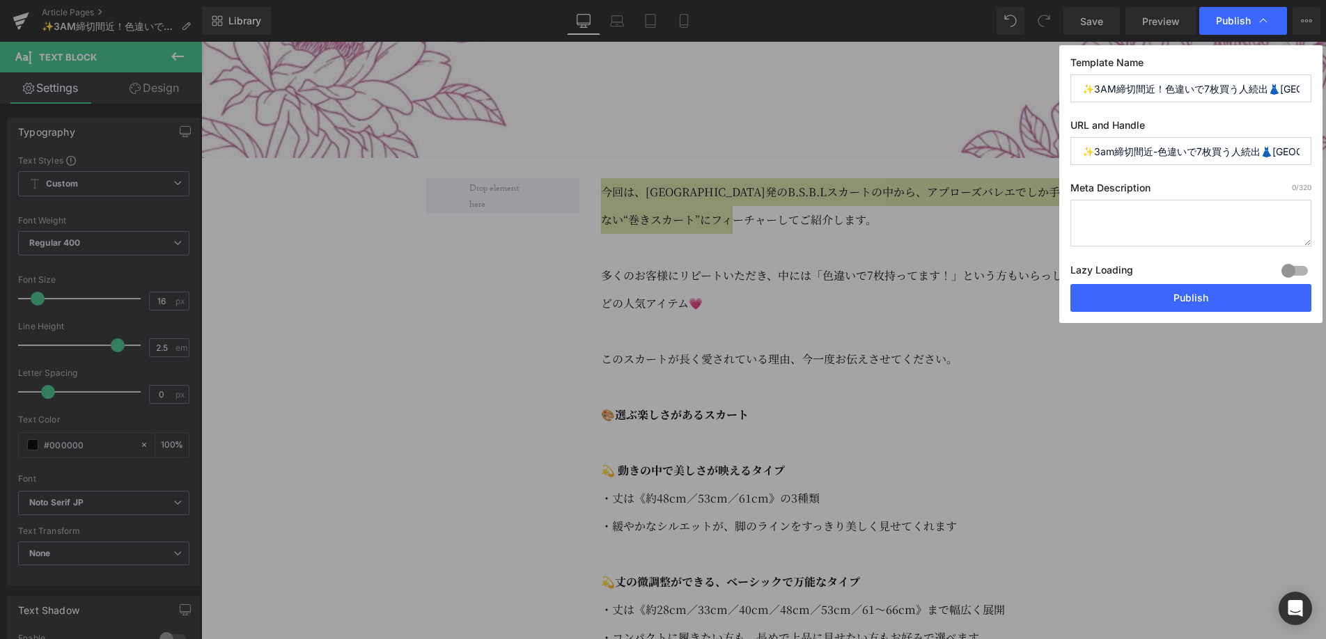
click at [1176, 226] on textarea at bounding box center [1191, 223] width 241 height 47
paste textarea "今回は、[GEOGRAPHIC_DATA]発のB.S.B.Lスカートの中から、アプローズバレエでしか手に入らない“巻きスカート”にフィーチャーしてご紹介します。"
type textarea "今回は、[GEOGRAPHIC_DATA]発のB.S.B.Lスカートの中から、アプローズバレエでしか手に入らない“巻きスカート”にフィーチャーしてご紹介します。"
click at [1174, 154] on input "✨3am締切間近-色違いで7枚買う人続出👗[GEOGRAPHIC_DATA]発b-s-b-lスカート" at bounding box center [1191, 151] width 241 height 28
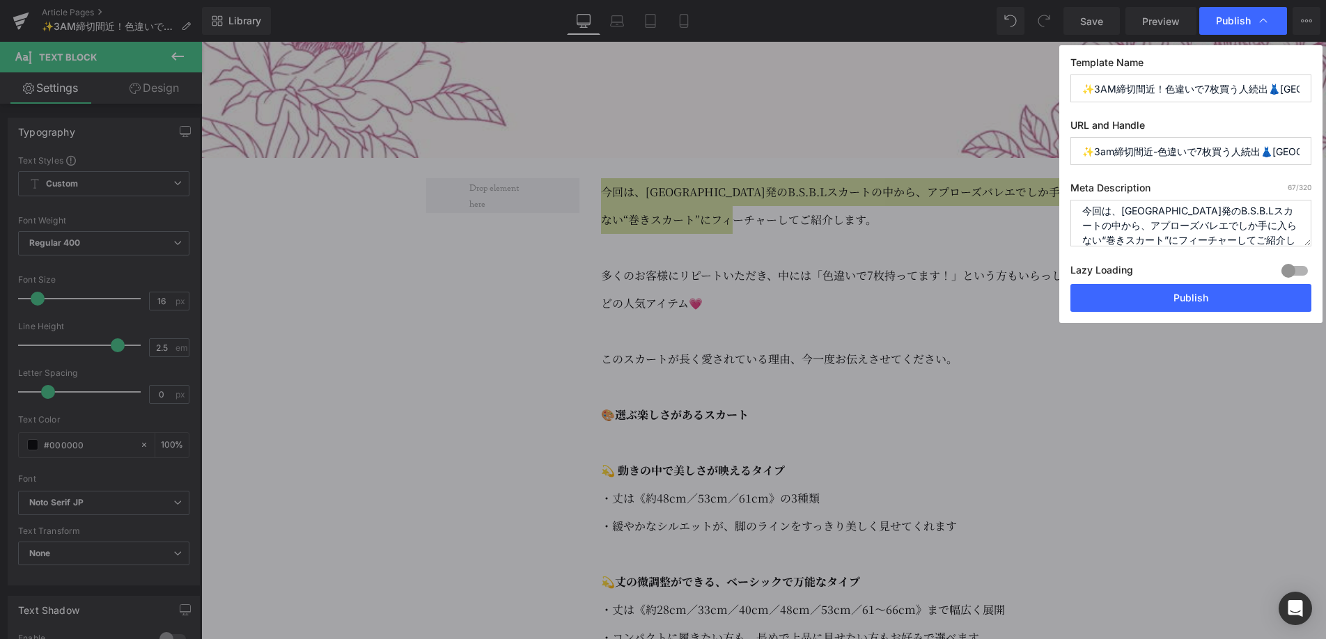
click at [1174, 154] on input "✨3am締切間近-色違いで7枚買う人続出👗[GEOGRAPHIC_DATA]発b-s-b-lスカート" at bounding box center [1191, 151] width 241 height 28
type input "bsbl_082025"
drag, startPoint x: 1166, startPoint y: 88, endPoint x: 1067, endPoint y: 86, distance: 99.6
click at [1067, 86] on div "Template Name ✨3AM締切間近！色違いで7枚買う人続出👗[GEOGRAPHIC_DATA]発B.S.B.Lスカート URL and Handle…" at bounding box center [1191, 184] width 263 height 278
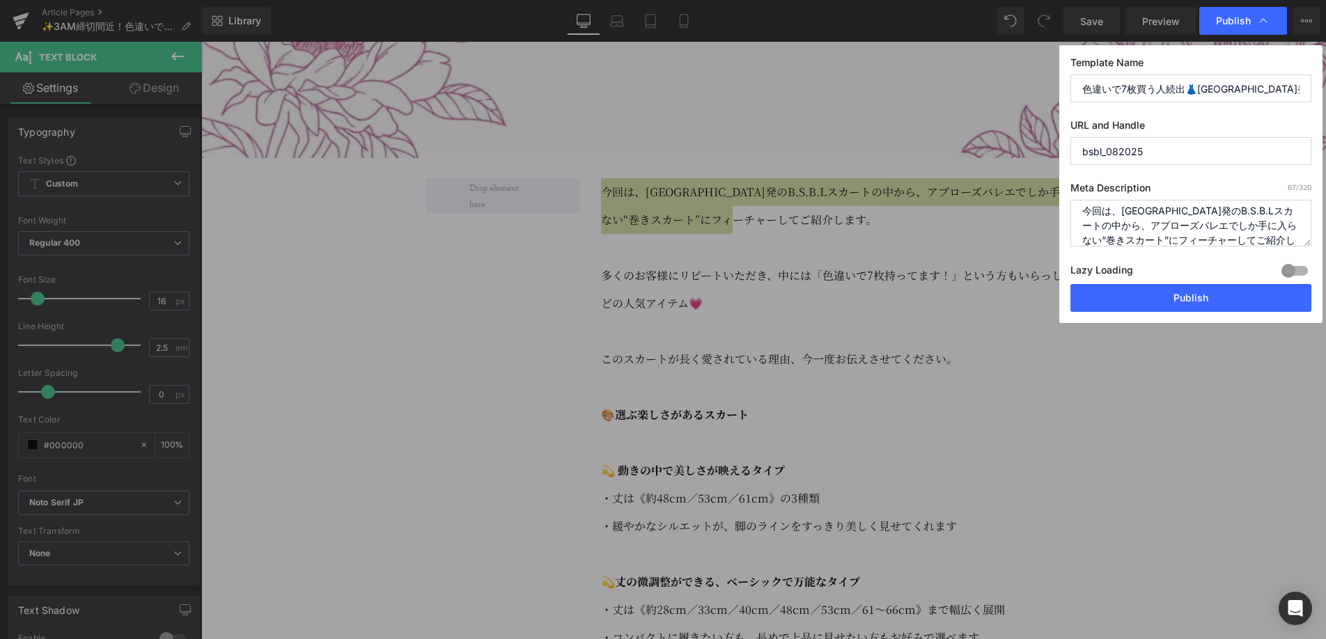
click at [1280, 91] on input "色違いで7枚買う人続出👗[GEOGRAPHIC_DATA]発B.S.B.Lスカート" at bounding box center [1191, 89] width 241 height 28
type input "色違いで7枚買う人続出👗[GEOGRAPHIC_DATA]発B.S.B.Lスカート"
click at [1249, 300] on button "Publish" at bounding box center [1191, 298] width 241 height 28
